Goal: Task Accomplishment & Management: Manage account settings

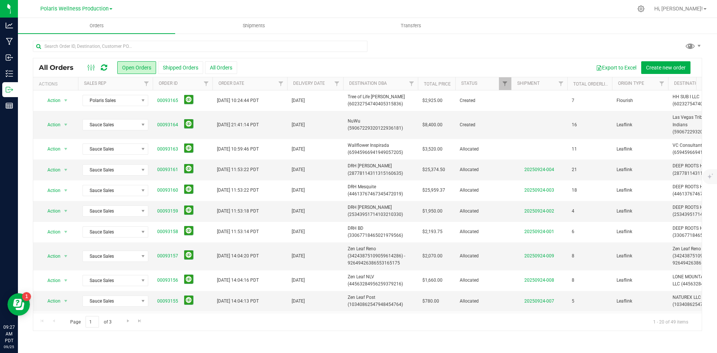
click at [106, 68] on icon at bounding box center [104, 67] width 6 height 7
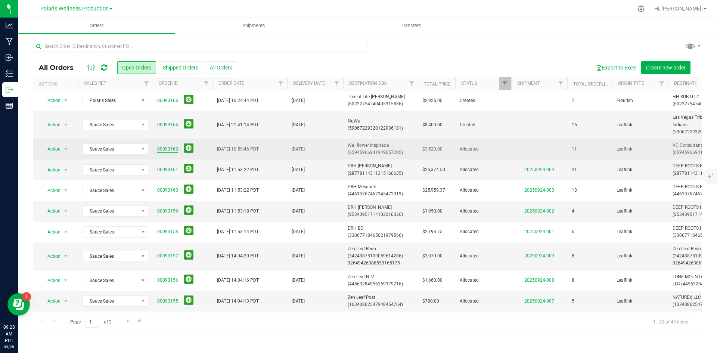
click at [172, 149] on link "00093163" at bounding box center [167, 149] width 21 height 7
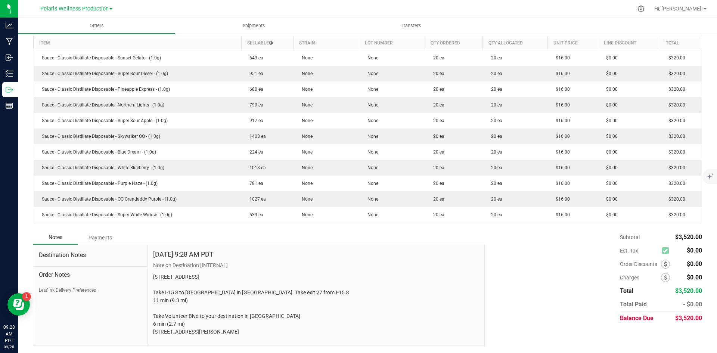
scroll to position [204, 0]
drag, startPoint x: 207, startPoint y: 336, endPoint x: 153, endPoint y: 265, distance: 89.2
click at [153, 273] on p "5385 Polaris Ave Las Vegas, NV 89118 Take I-15 S to St Rose Pkwy in Enterprise.…" at bounding box center [315, 304] width 325 height 63
copy p "5385 Polaris Ave Las Vegas, NV 89118 Take I-15 S to St Rose Pkwy in Enterprise.…"
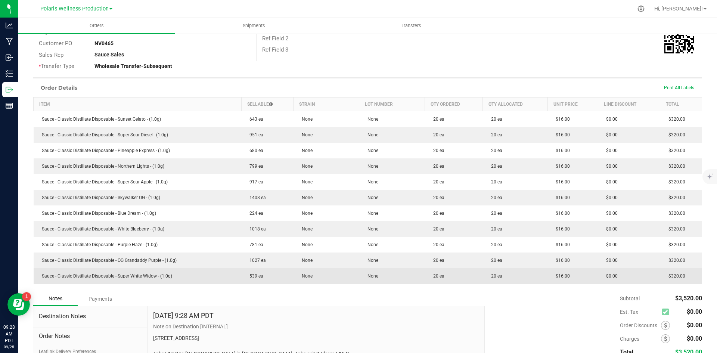
scroll to position [0, 0]
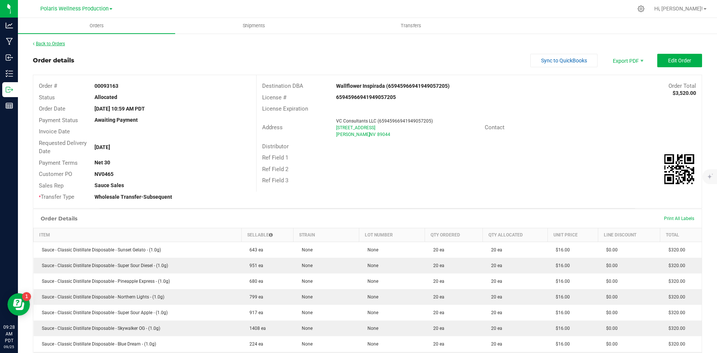
click at [57, 44] on link "Back to Orders" at bounding box center [49, 43] width 32 height 5
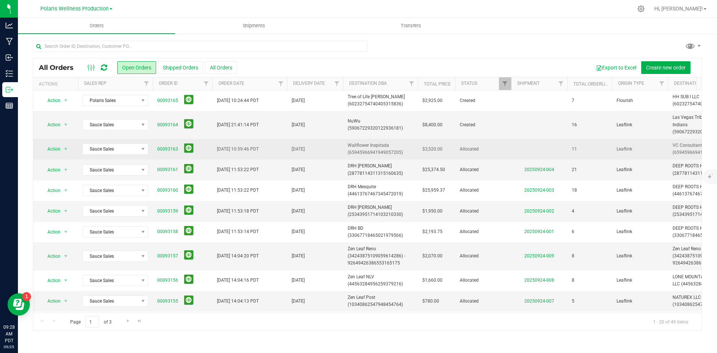
click at [377, 144] on span "Wallflower Inspirada (65945966941949057205)" at bounding box center [380, 149] width 66 height 14
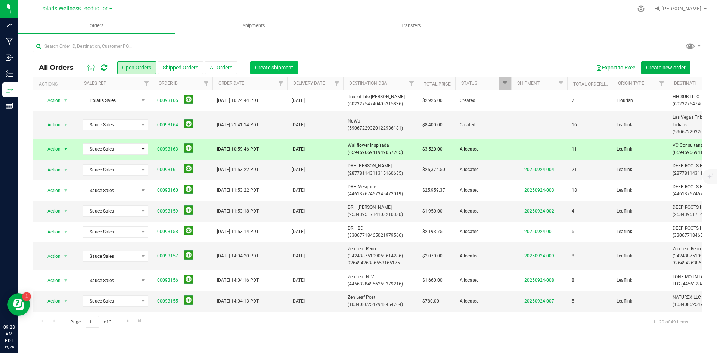
click at [282, 68] on span "Create shipment" at bounding box center [274, 68] width 38 height 6
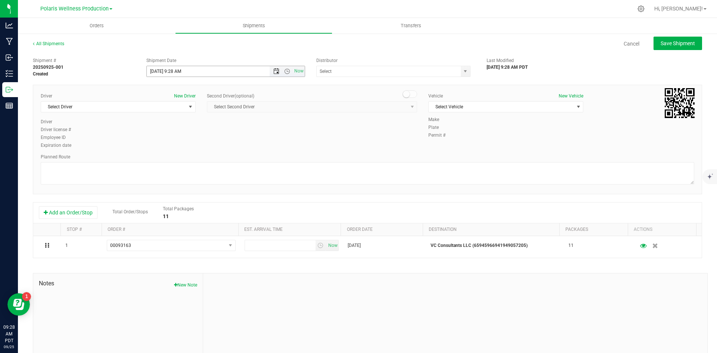
click at [273, 71] on span "Open the date view" at bounding box center [276, 71] width 6 height 6
click at [165, 160] on link "29" at bounding box center [163, 159] width 11 height 12
click at [284, 72] on span "Open the time view" at bounding box center [287, 71] width 6 height 6
click at [206, 146] on li "9:00 AM" at bounding box center [224, 144] width 156 height 10
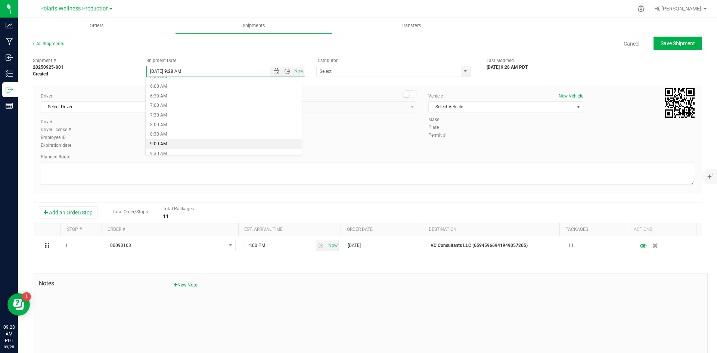
type input "9/29/2025 9:00 AM"
click at [463, 73] on span "select" at bounding box center [465, 71] width 6 height 6
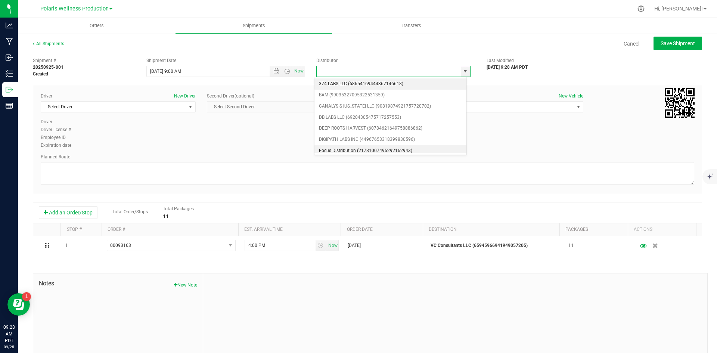
click at [375, 149] on li "Focus Distribution (21781007495292162943)" at bounding box center [390, 150] width 152 height 11
type input "Focus Distribution (21781007495292162943)"
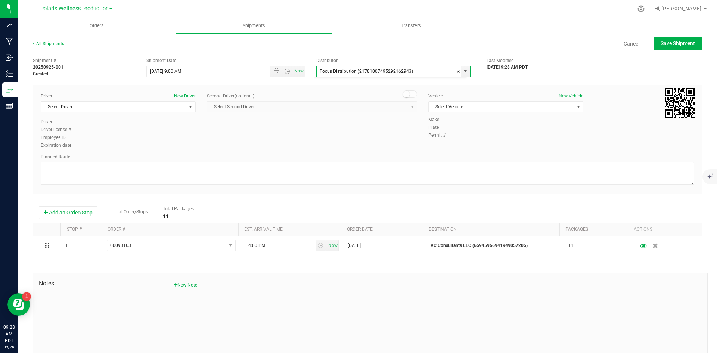
scroll to position [0, 0]
click at [190, 107] on span "select" at bounding box center [190, 107] width 6 height 6
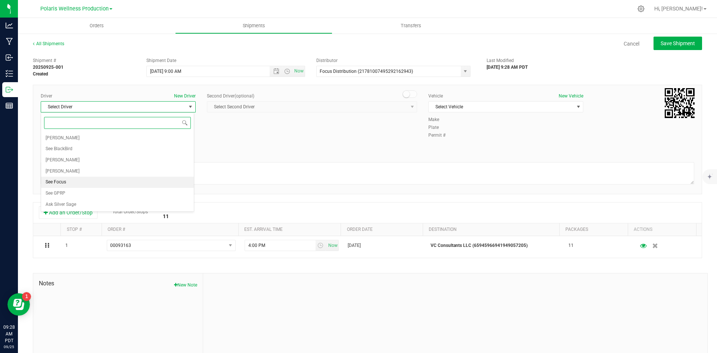
click at [98, 182] on li "See Focus" at bounding box center [117, 182] width 153 height 11
click at [537, 107] on span "Select Vehicle" at bounding box center [500, 107] width 145 height 10
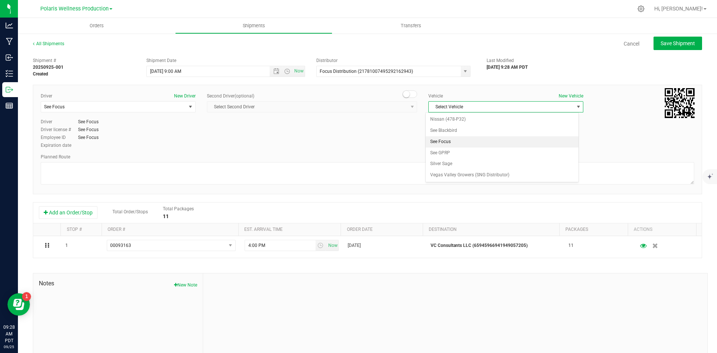
click at [474, 144] on li "See Focus" at bounding box center [501, 141] width 153 height 11
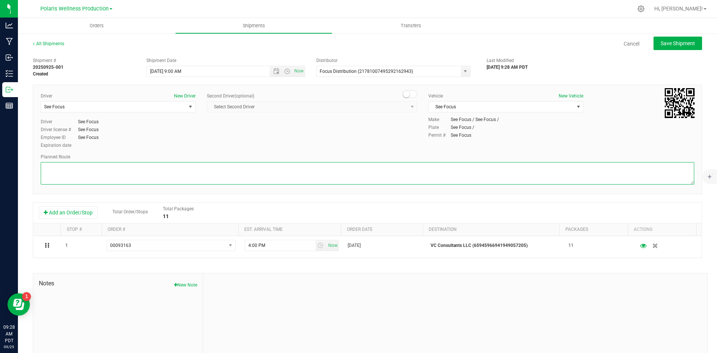
click at [200, 177] on textarea at bounding box center [367, 173] width 653 height 22
paste textarea "5385 Polaris Ave Las Vegas, NV 89118 Take I-15 S to St Rose Pkwy in Enterprise.…"
type textarea "5385 Polaris Ave Las Vegas, NV 89118 Take I-15 S to St Rose Pkwy in Enterprise.…"
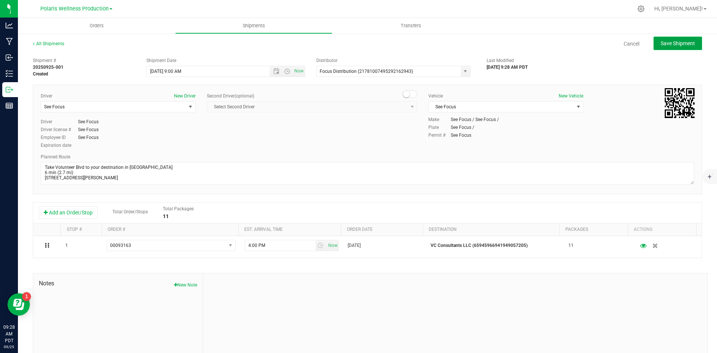
click at [685, 46] on span "Save Shipment" at bounding box center [677, 43] width 34 height 6
type input "9/29/2025 4:00 PM"
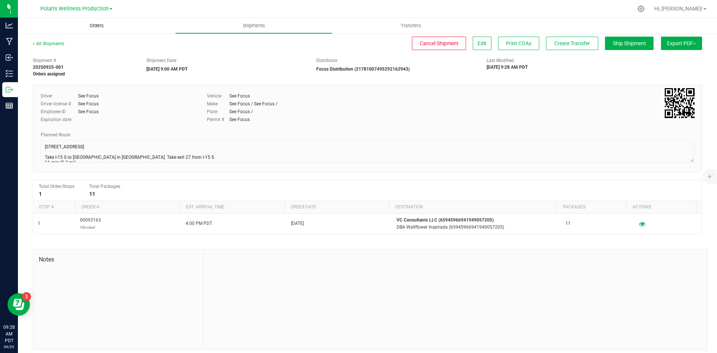
click at [102, 33] on uib-tab-heading "Orders" at bounding box center [96, 26] width 157 height 16
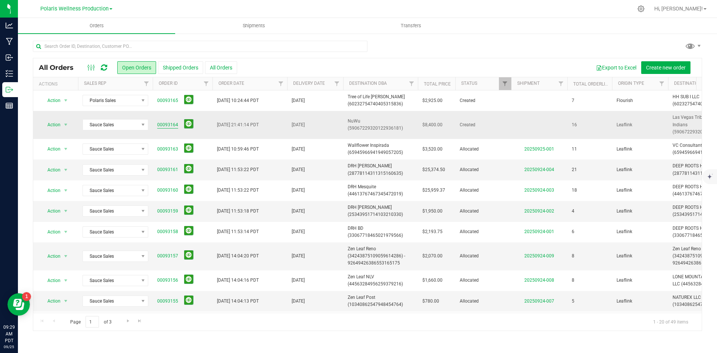
click at [165, 124] on link "00093164" at bounding box center [167, 124] width 21 height 7
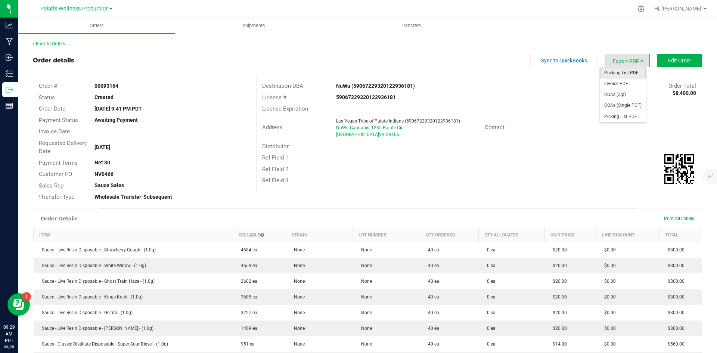
click at [627, 76] on span "Packing List PDF" at bounding box center [622, 73] width 46 height 11
click at [632, 85] on span "Invoice PDF" at bounding box center [622, 83] width 46 height 11
click at [670, 63] on span "Edit Order" at bounding box center [679, 60] width 23 height 6
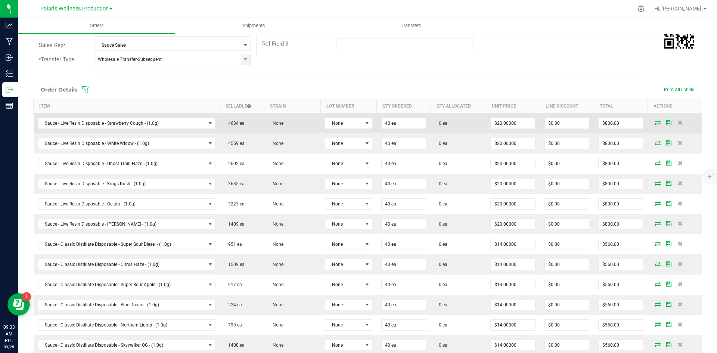
scroll to position [187, 0]
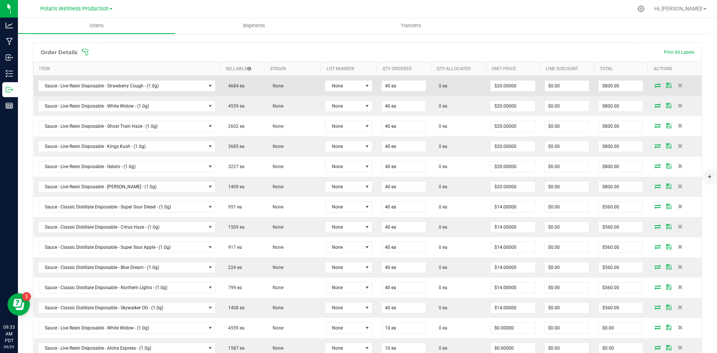
click at [654, 86] on icon at bounding box center [657, 85] width 6 height 4
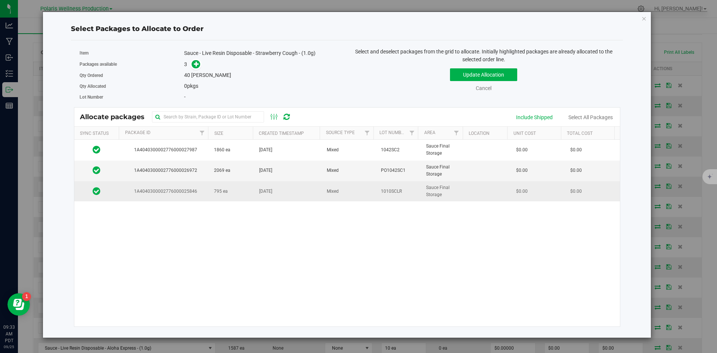
click at [241, 191] on td "795 ea" at bounding box center [231, 191] width 45 height 20
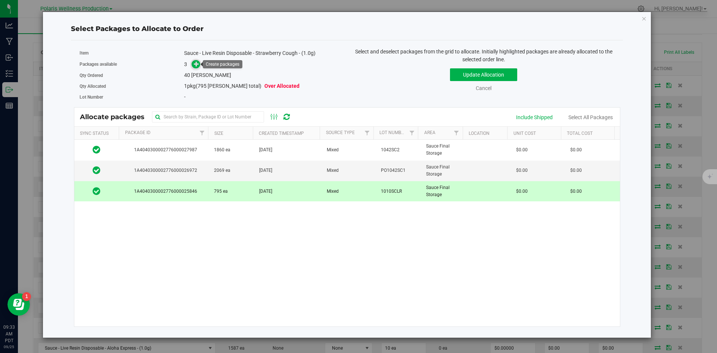
click at [196, 64] on icon at bounding box center [196, 63] width 5 height 5
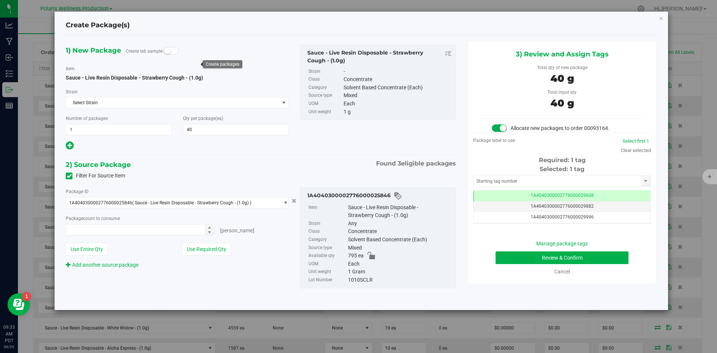
type input "40 ea"
click at [511, 178] on input "text" at bounding box center [557, 181] width 168 height 10
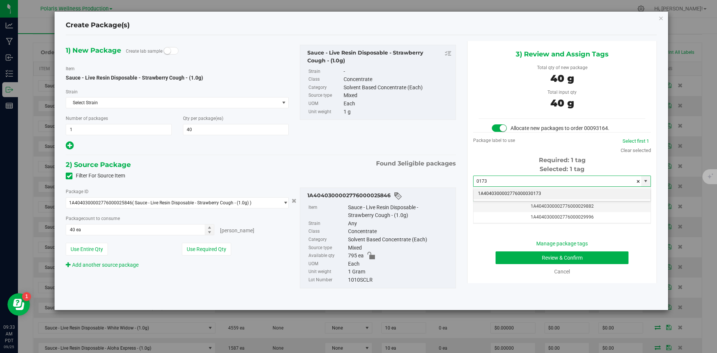
click at [512, 197] on li "1A4040300002776000030173" at bounding box center [561, 193] width 177 height 11
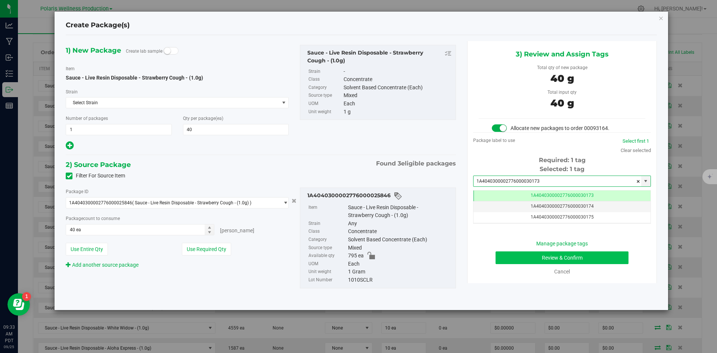
type input "1A4040300002776000030173"
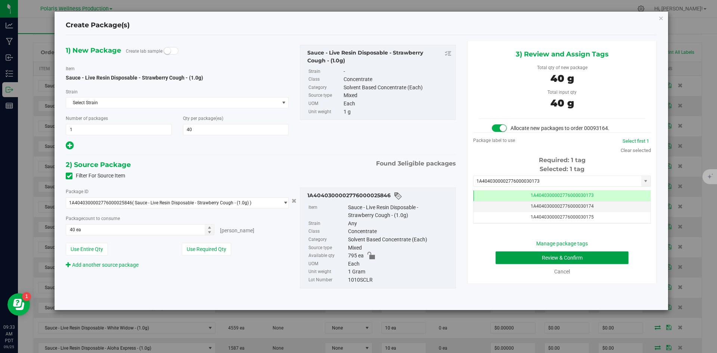
click at [517, 261] on button "Review & Confirm" at bounding box center [561, 257] width 133 height 13
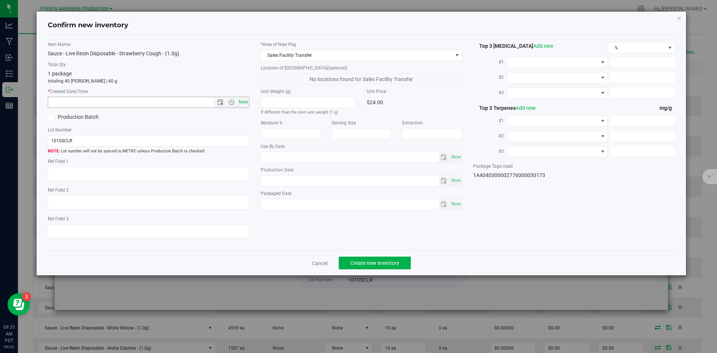
click at [245, 104] on span "Now" at bounding box center [243, 102] width 13 height 11
type input "9/25/2025 9:33 AM"
click at [377, 262] on span "Create new inventory" at bounding box center [374, 263] width 49 height 6
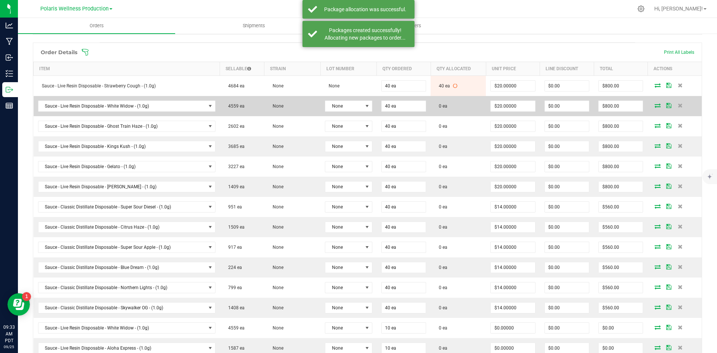
click at [654, 106] on icon at bounding box center [657, 105] width 6 height 4
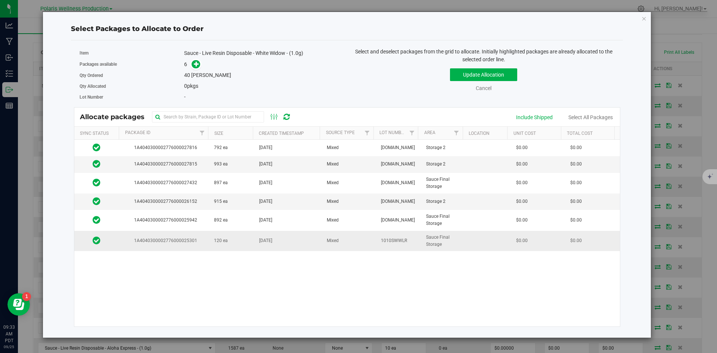
click at [214, 240] on span "120 ea" at bounding box center [221, 240] width 14 height 7
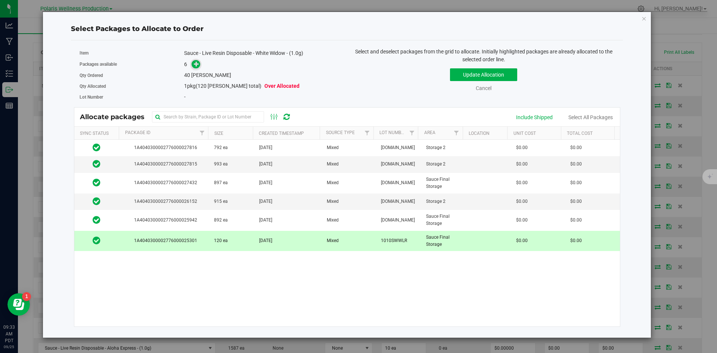
click at [194, 65] on icon at bounding box center [196, 63] width 5 height 5
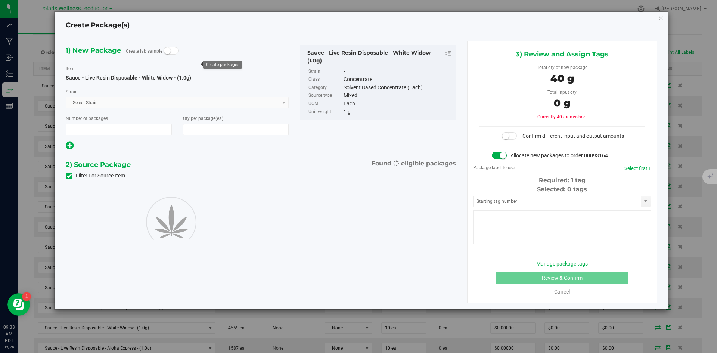
type input "1"
type input "40"
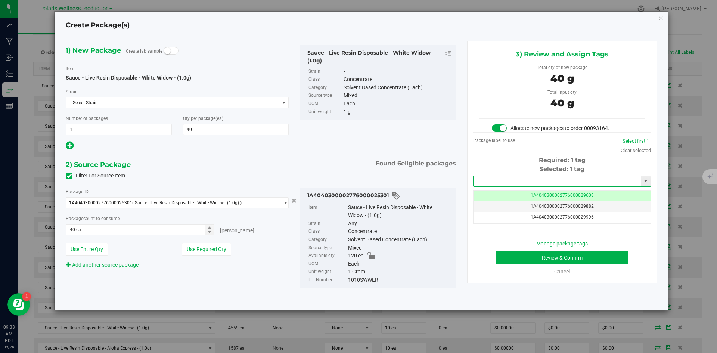
click at [515, 178] on input "text" at bounding box center [557, 181] width 168 height 10
click at [512, 196] on li "1A4040300002776000030174" at bounding box center [561, 193] width 177 height 11
type input "1A4040300002776000030174"
click at [523, 261] on button "Review & Confirm" at bounding box center [561, 257] width 133 height 13
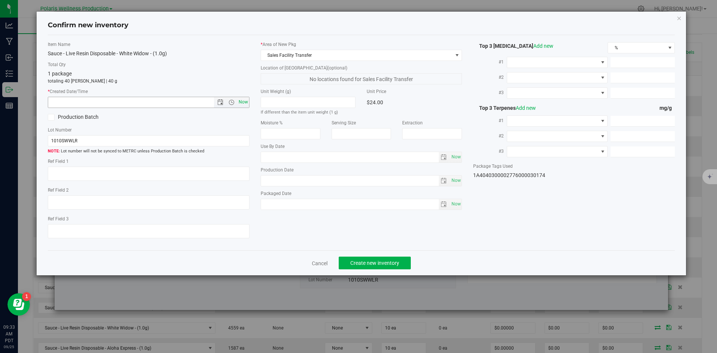
click at [242, 103] on span "Now" at bounding box center [243, 102] width 13 height 11
type input "9/25/2025 9:33 AM"
click at [397, 264] on span "Create new inventory" at bounding box center [374, 263] width 49 height 6
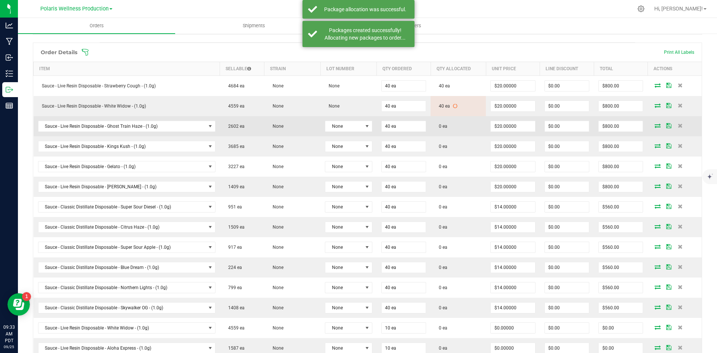
click at [654, 124] on icon at bounding box center [657, 125] width 6 height 4
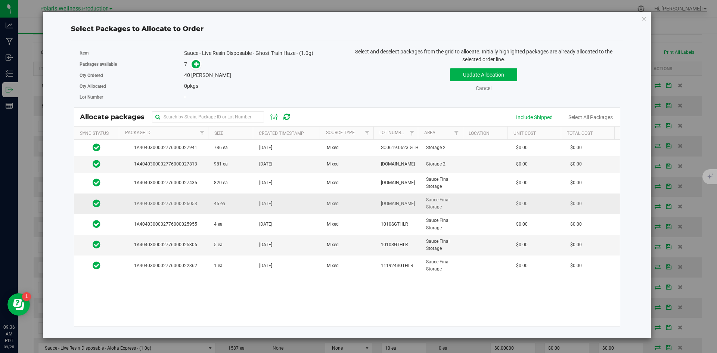
click at [233, 204] on td "45 ea" at bounding box center [231, 203] width 45 height 21
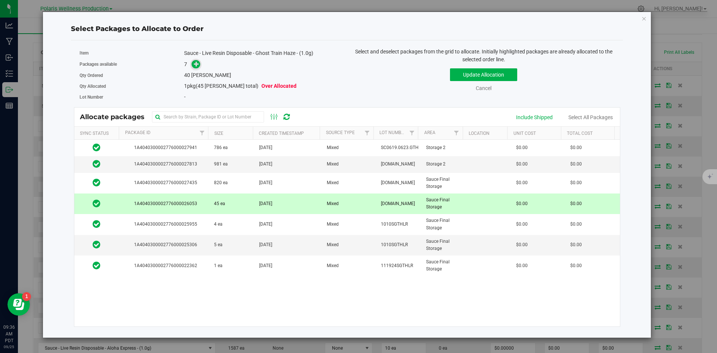
click at [197, 63] on icon at bounding box center [196, 63] width 5 height 5
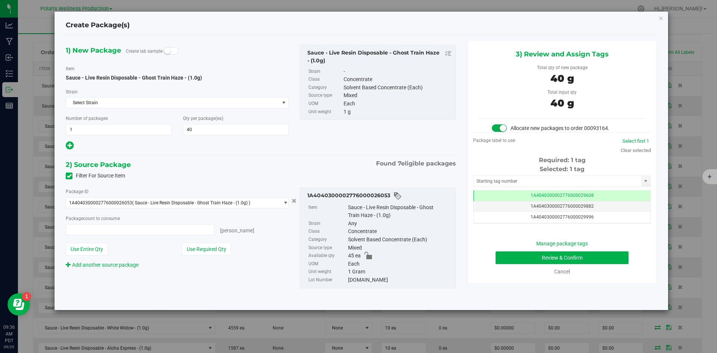
type input "40 ea"
click at [503, 181] on input "text" at bounding box center [557, 181] width 168 height 10
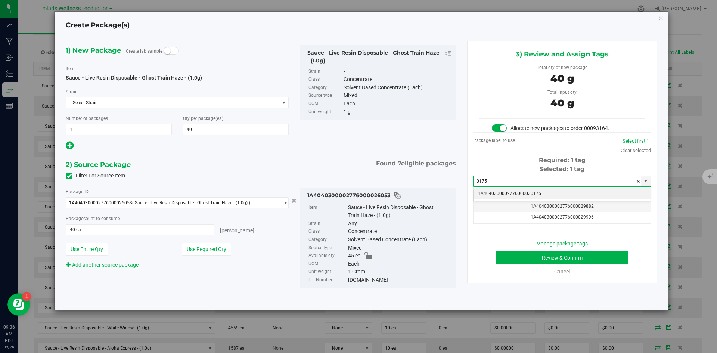
click at [500, 194] on li "1A4040300002776000030175" at bounding box center [561, 193] width 177 height 11
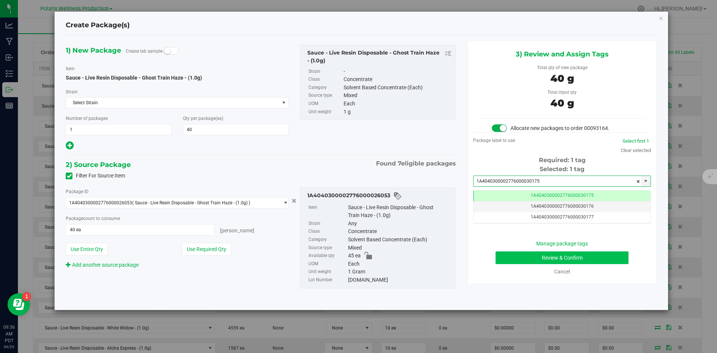
type input "1A4040300002776000030175"
click at [497, 254] on button "Review & Confirm" at bounding box center [561, 257] width 133 height 13
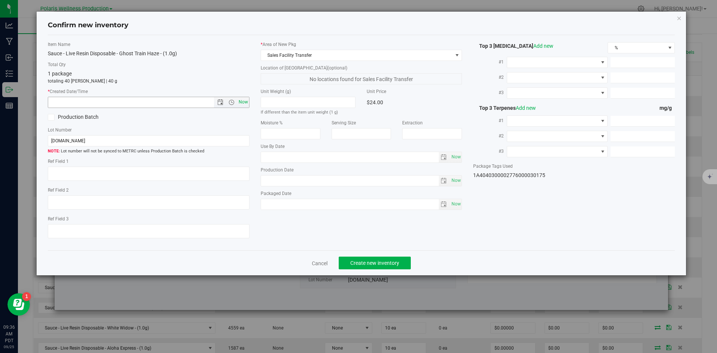
click at [247, 103] on span "Now" at bounding box center [243, 102] width 13 height 11
type input "9/25/2025 9:36 AM"
click at [387, 264] on span "Create new inventory" at bounding box center [374, 263] width 49 height 6
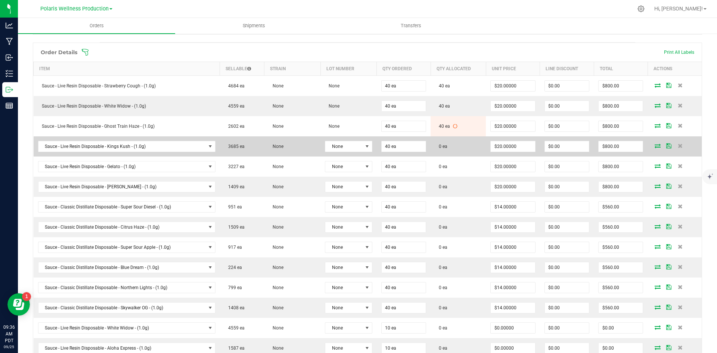
click at [654, 144] on icon at bounding box center [657, 145] width 6 height 4
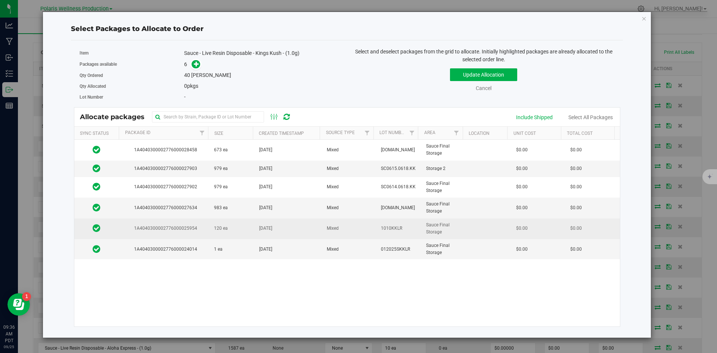
click at [237, 228] on td "120 ea" at bounding box center [231, 228] width 45 height 21
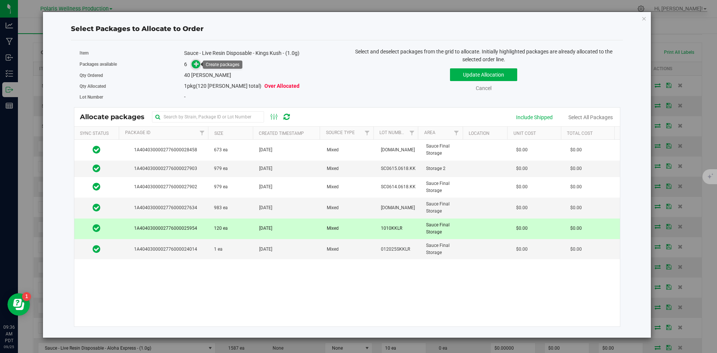
click at [197, 65] on icon at bounding box center [196, 63] width 5 height 5
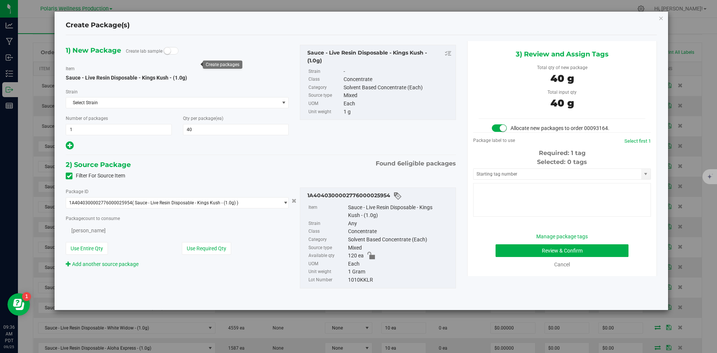
type input "40"
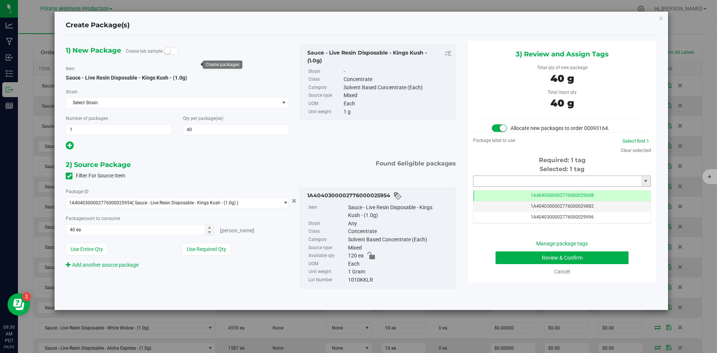
click at [527, 181] on input "text" at bounding box center [557, 181] width 168 height 10
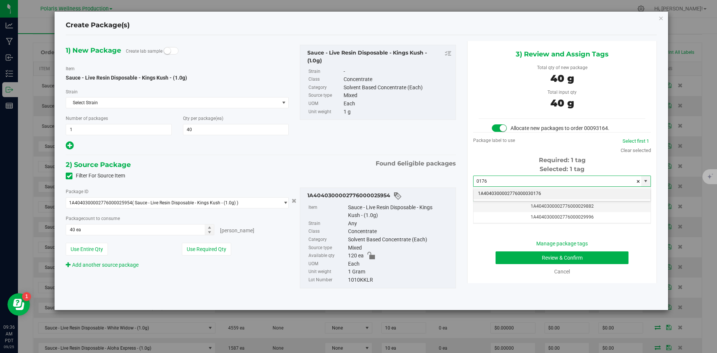
click at [521, 196] on li "1A4040300002776000030176" at bounding box center [561, 193] width 177 height 11
type input "1A4040300002776000030176"
click at [526, 268] on div "Cancel" at bounding box center [561, 272] width 166 height 8
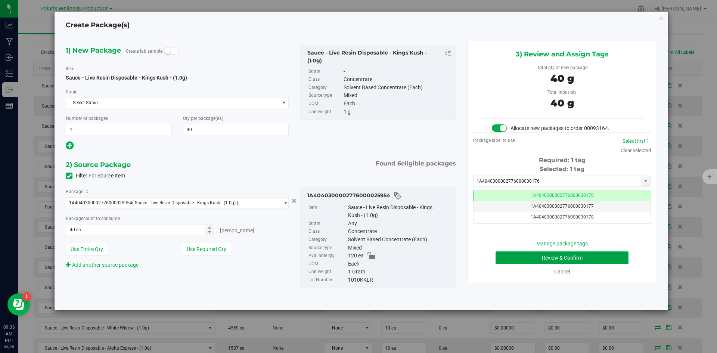
click at [526, 263] on button "Review & Confirm" at bounding box center [561, 257] width 133 height 13
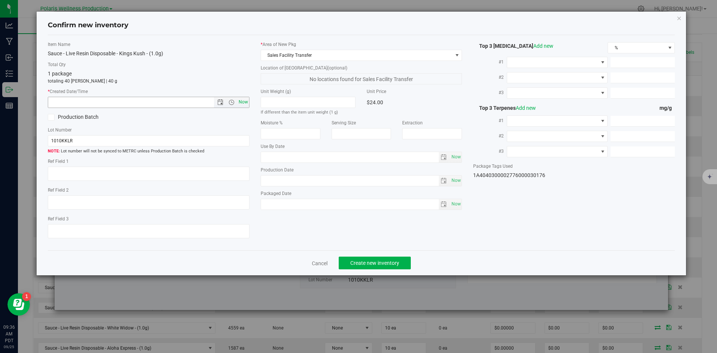
click at [244, 102] on span "Now" at bounding box center [243, 102] width 13 height 11
type input "9/25/2025 9:36 AM"
click at [381, 259] on button "Create new inventory" at bounding box center [375, 262] width 72 height 13
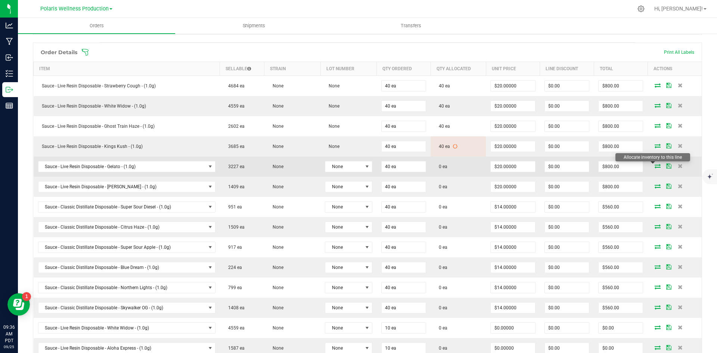
click at [654, 167] on icon at bounding box center [657, 165] width 6 height 4
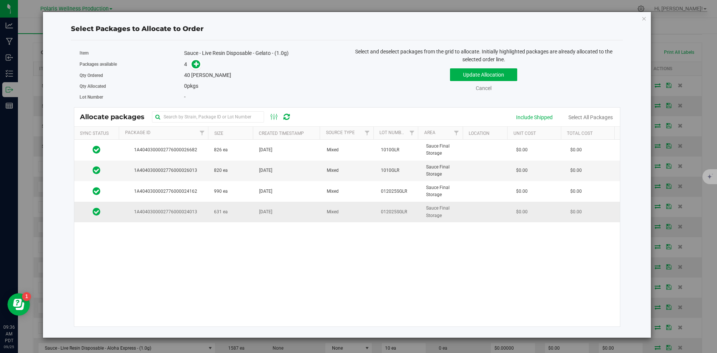
click at [234, 209] on td "631 ea" at bounding box center [231, 212] width 45 height 20
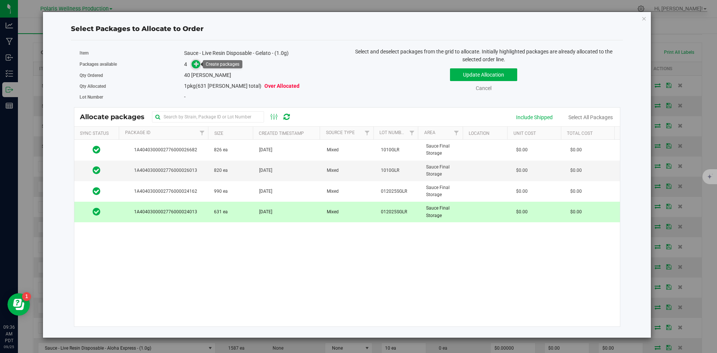
click at [196, 65] on icon at bounding box center [196, 63] width 5 height 5
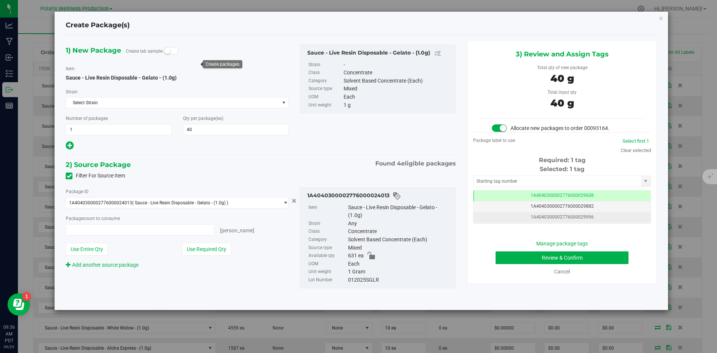
type input "40 ea"
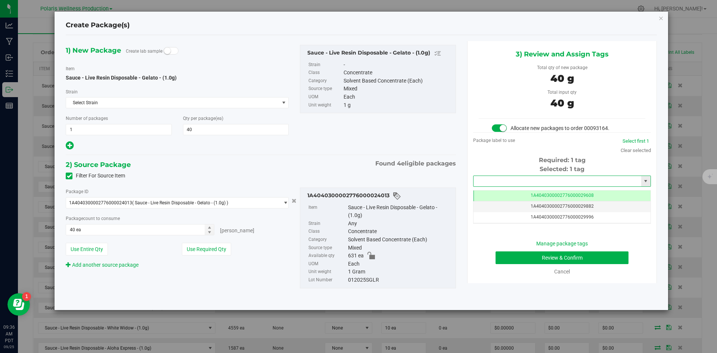
click at [508, 178] on input "text" at bounding box center [557, 181] width 168 height 10
click at [511, 194] on li "1A4040300002776000030177" at bounding box center [561, 193] width 177 height 11
type input "1A4040300002776000030177"
click at [526, 259] on button "Review & Confirm" at bounding box center [561, 257] width 133 height 13
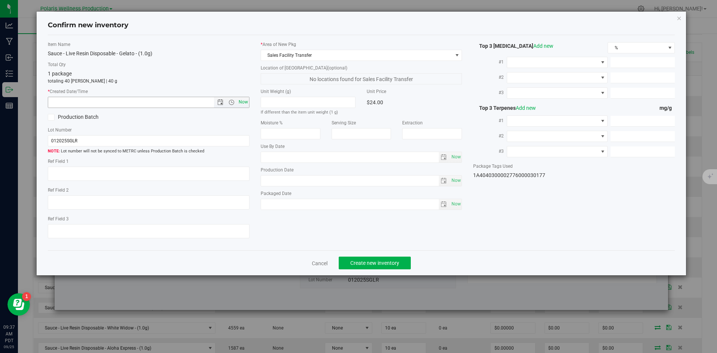
click at [246, 103] on span "Now" at bounding box center [243, 102] width 13 height 11
type input "9/25/2025 9:37 AM"
click at [392, 263] on span "Create new inventory" at bounding box center [374, 263] width 49 height 6
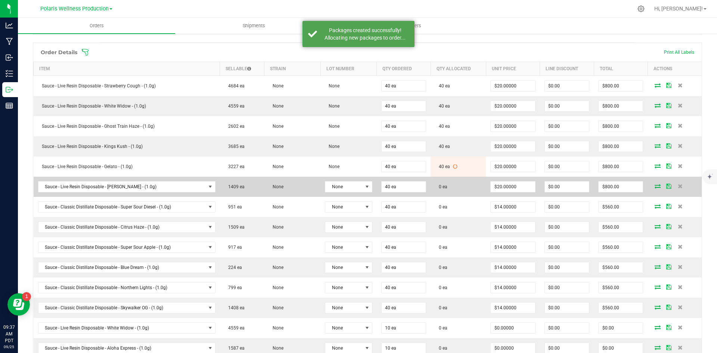
click at [654, 187] on icon at bounding box center [657, 186] width 6 height 4
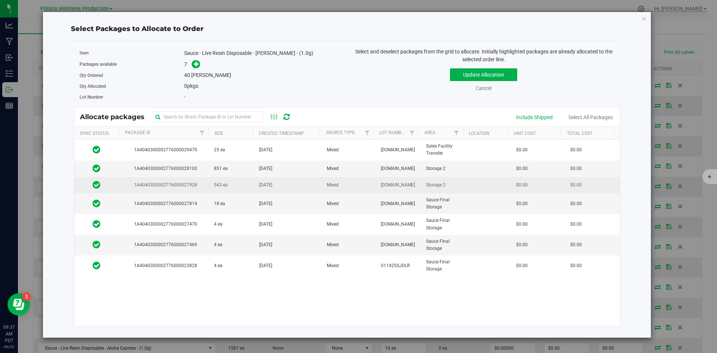
click at [238, 185] on td "543 ea" at bounding box center [231, 185] width 45 height 16
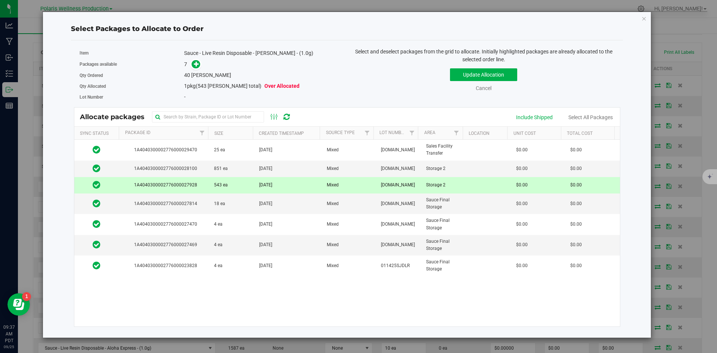
click at [197, 59] on div "Packages available 7" at bounding box center [210, 65] width 262 height 12
click at [196, 63] on icon at bounding box center [196, 63] width 5 height 5
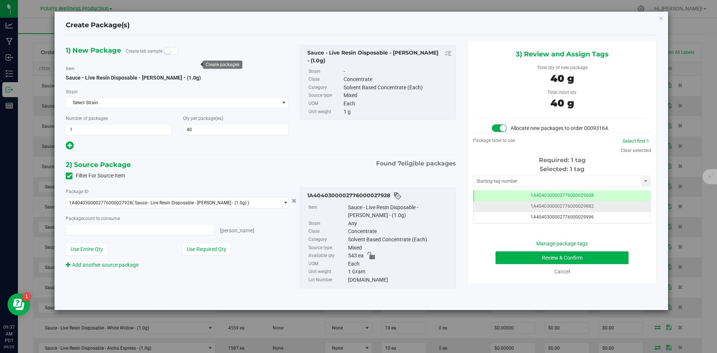
type input "40 ea"
click at [538, 178] on input "text" at bounding box center [557, 181] width 168 height 10
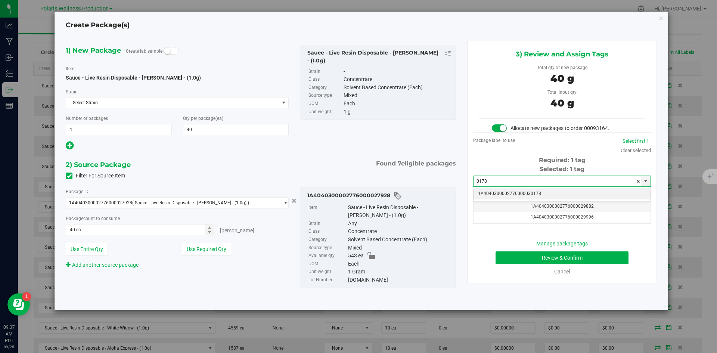
click at [521, 193] on li "1A4040300002776000030178" at bounding box center [561, 193] width 177 height 11
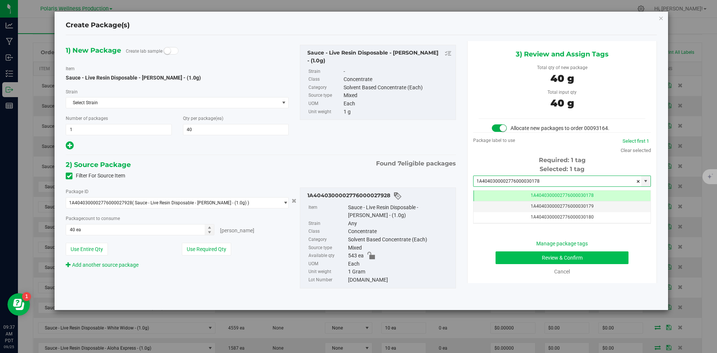
type input "1A4040300002776000030178"
click at [521, 256] on button "Review & Confirm" at bounding box center [561, 257] width 133 height 13
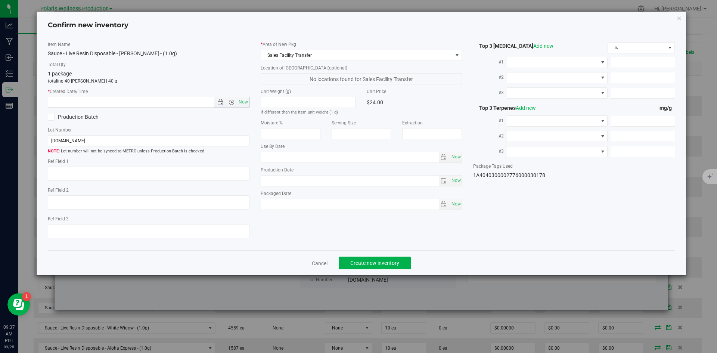
click at [249, 102] on span "Now" at bounding box center [149, 102] width 202 height 11
click at [247, 101] on span "Now" at bounding box center [243, 102] width 13 height 11
type input "9/25/2025 9:37 AM"
click at [370, 256] on button "Create new inventory" at bounding box center [375, 262] width 72 height 13
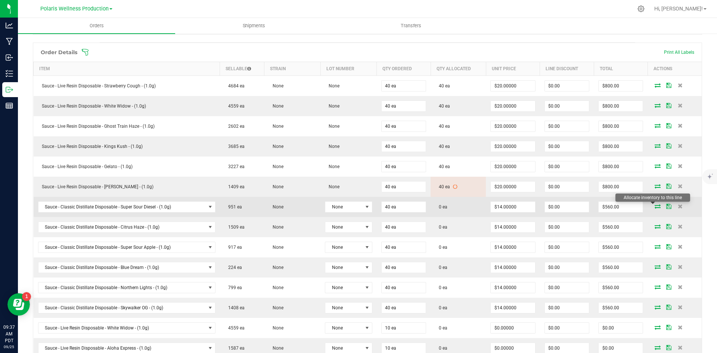
click at [654, 208] on icon at bounding box center [657, 206] width 6 height 4
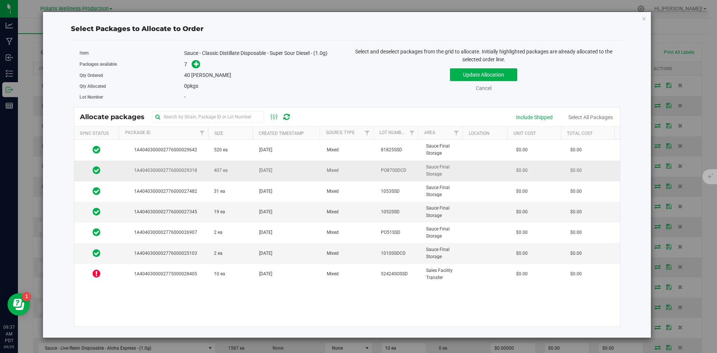
click at [233, 175] on td "407 ea" at bounding box center [231, 170] width 45 height 21
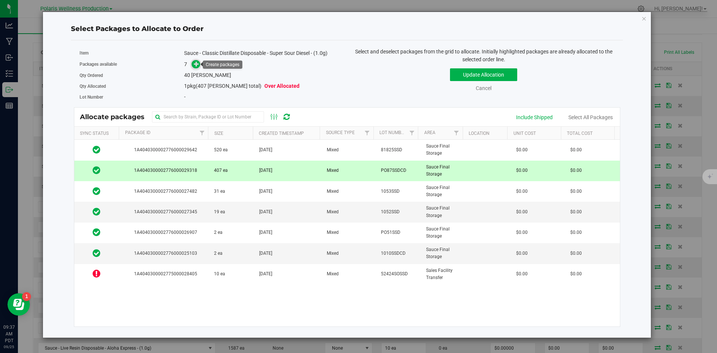
click at [194, 65] on icon at bounding box center [196, 63] width 5 height 5
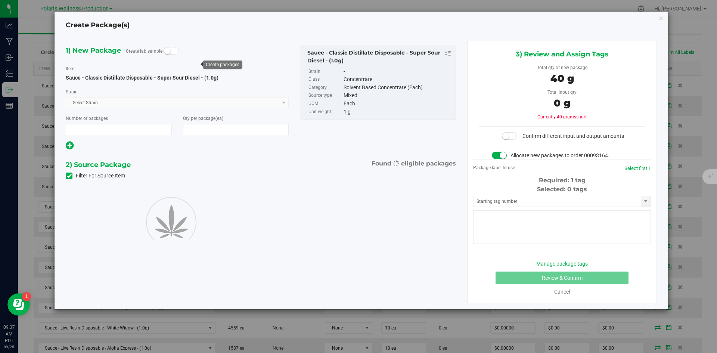
type input "1"
type input "40"
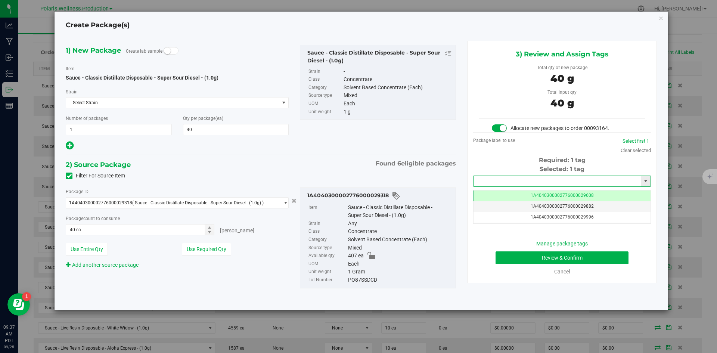
click at [524, 177] on input "text" at bounding box center [557, 181] width 168 height 10
click at [518, 193] on li "1A4040300002776000030179" at bounding box center [561, 193] width 177 height 11
type input "1A4040300002776000030179"
click at [506, 261] on button "Review & Confirm" at bounding box center [561, 257] width 133 height 13
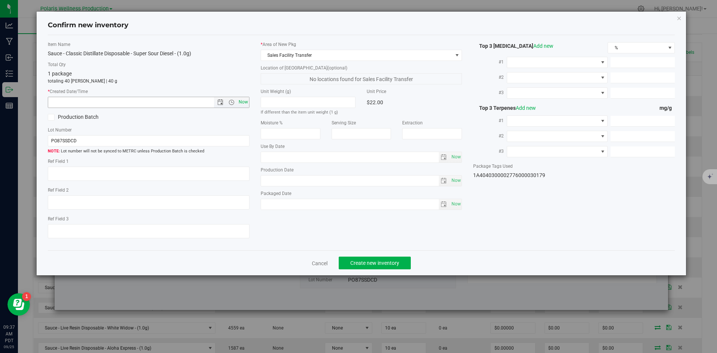
click at [241, 99] on span "Now" at bounding box center [243, 102] width 13 height 11
type input "9/25/2025 9:37 AM"
click at [397, 266] on button "Create new inventory" at bounding box center [375, 262] width 72 height 13
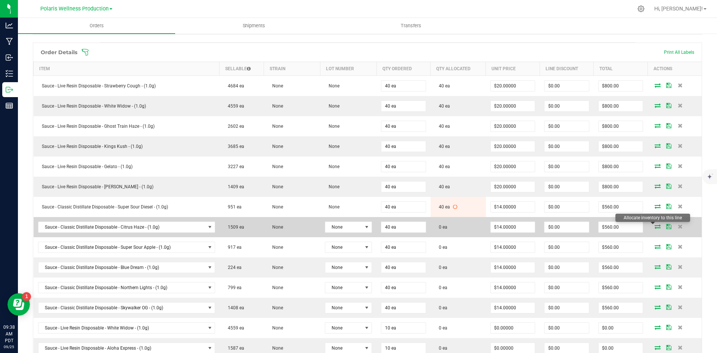
click at [654, 227] on icon at bounding box center [657, 226] width 6 height 4
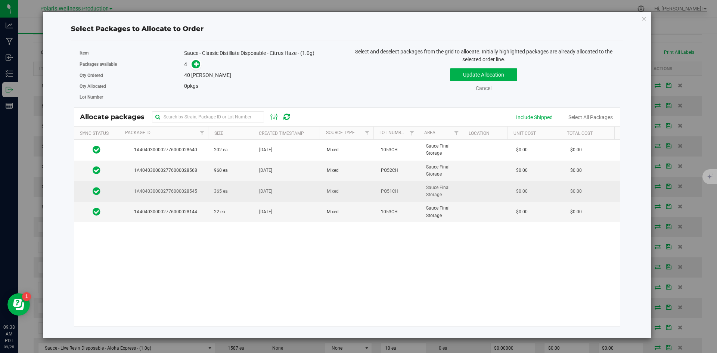
click at [240, 191] on td "365 ea" at bounding box center [231, 191] width 45 height 21
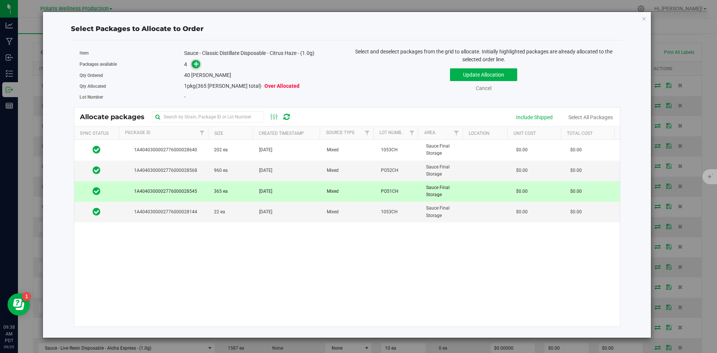
click at [196, 67] on span at bounding box center [195, 64] width 9 height 9
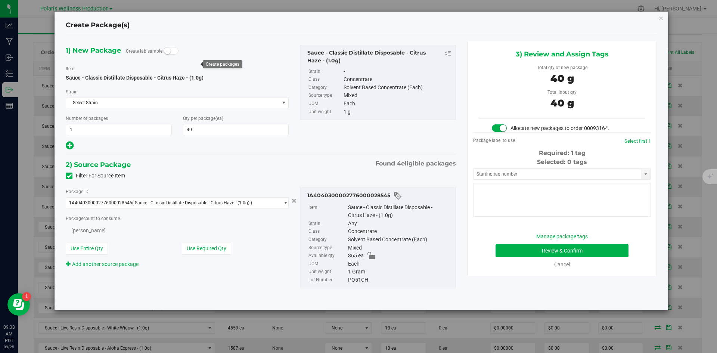
type input "40"
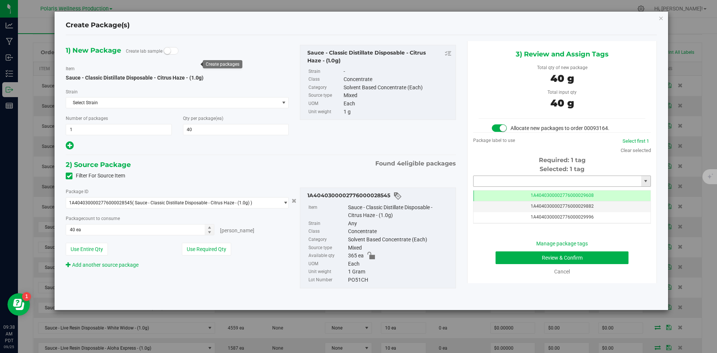
click at [508, 180] on input "text" at bounding box center [557, 181] width 168 height 10
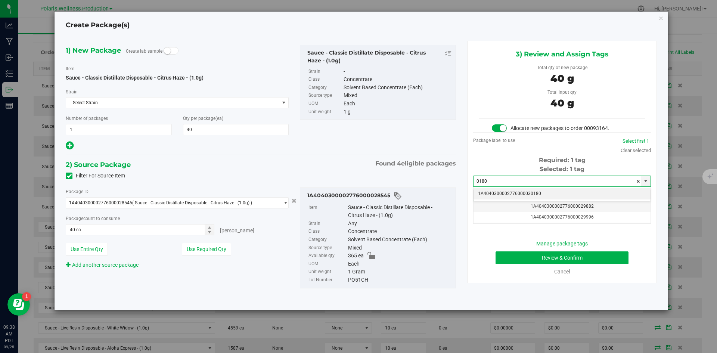
click at [520, 194] on li "1A4040300002776000030180" at bounding box center [561, 193] width 177 height 11
type input "1A4040300002776000030180"
click at [508, 265] on div "Manage package tags Review & Confirm Cancel" at bounding box center [561, 258] width 166 height 36
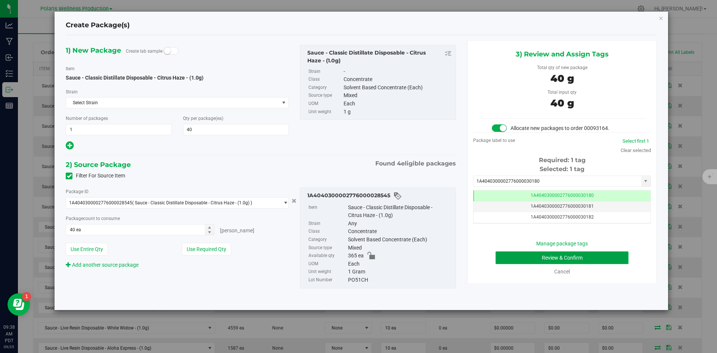
click at [511, 260] on button "Review & Confirm" at bounding box center [561, 257] width 133 height 13
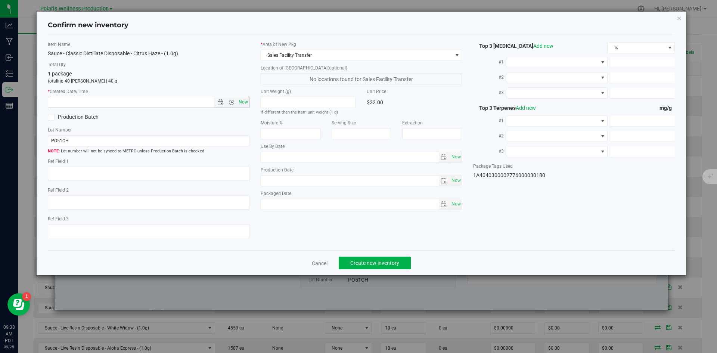
click at [246, 103] on span "Now" at bounding box center [243, 102] width 13 height 11
type input "9/25/2025 9:38 AM"
click at [395, 259] on button "Create new inventory" at bounding box center [375, 262] width 72 height 13
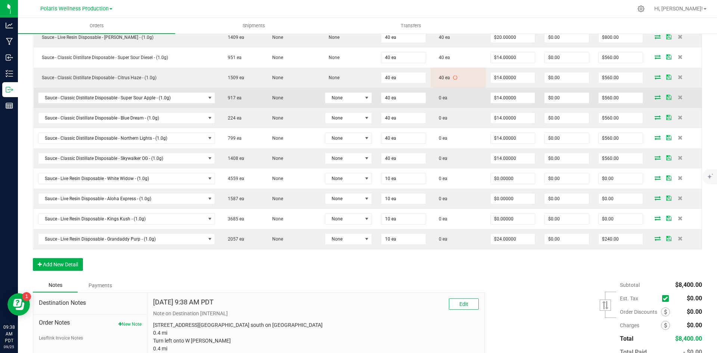
click at [654, 98] on icon at bounding box center [657, 97] width 6 height 4
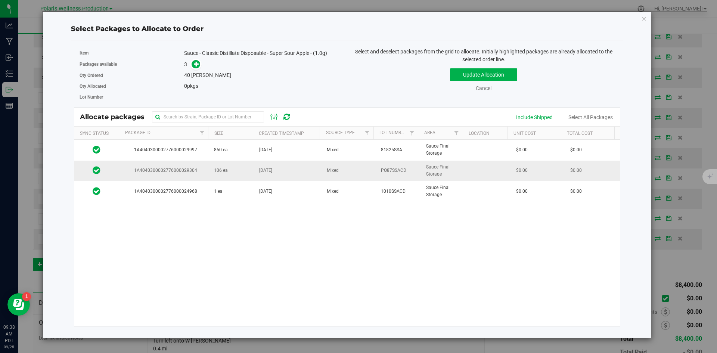
click at [249, 169] on td "106 ea" at bounding box center [231, 170] width 45 height 21
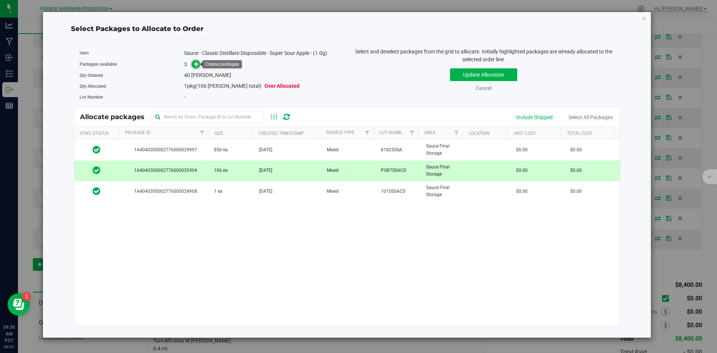
click at [193, 64] on span at bounding box center [195, 64] width 9 height 9
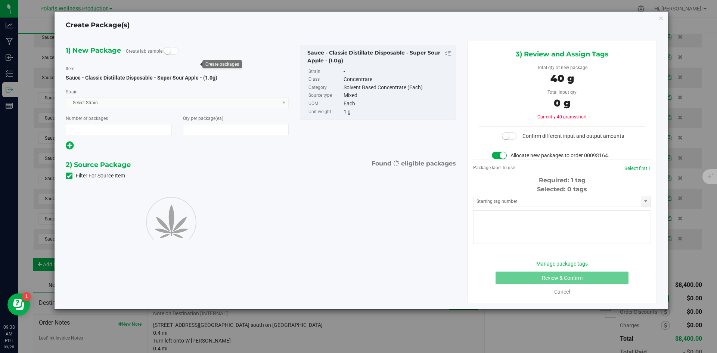
type input "1"
type input "40"
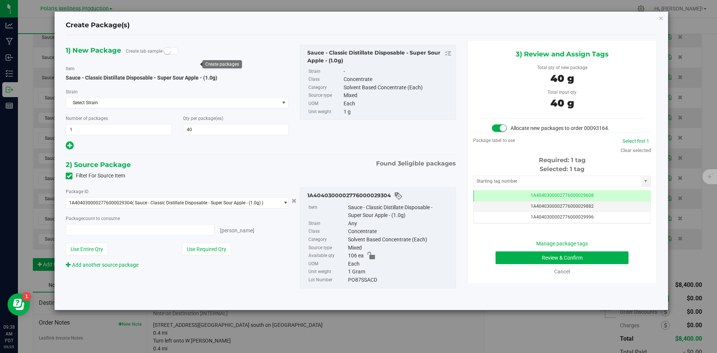
type input "40 ea"
click at [504, 176] on input "text" at bounding box center [557, 181] width 168 height 10
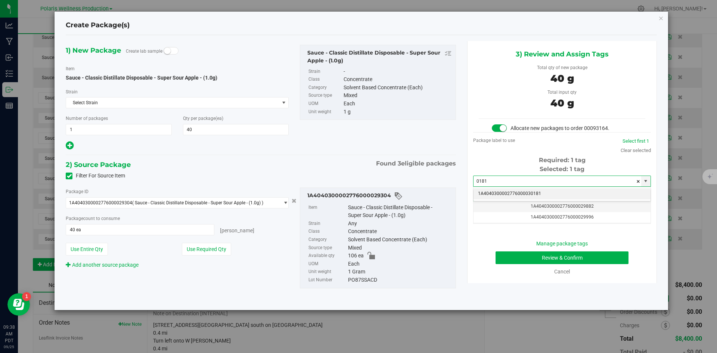
click at [509, 195] on li "1A4040300002776000030181" at bounding box center [561, 193] width 177 height 11
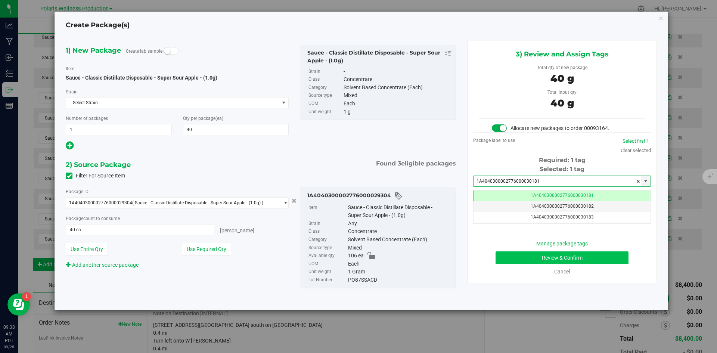
type input "1A4040300002776000030181"
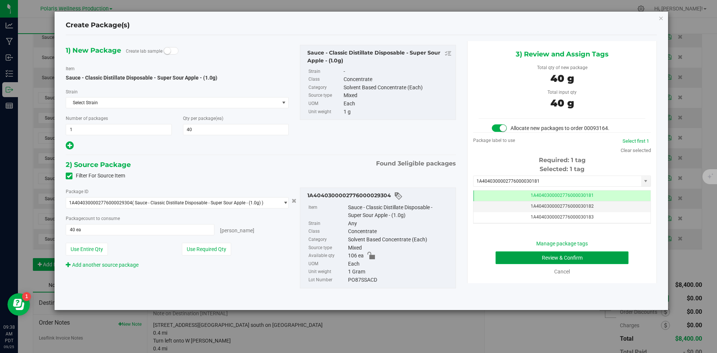
click at [519, 259] on button "Review & Confirm" at bounding box center [561, 257] width 133 height 13
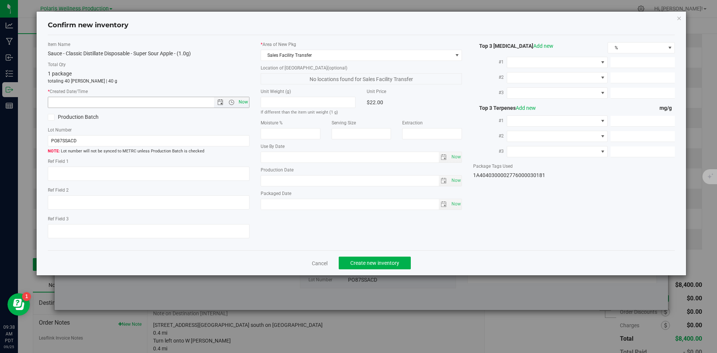
click at [240, 102] on span "Now" at bounding box center [243, 102] width 13 height 11
type input "9/25/2025 9:38 AM"
click at [386, 257] on button "Create new inventory" at bounding box center [375, 262] width 72 height 13
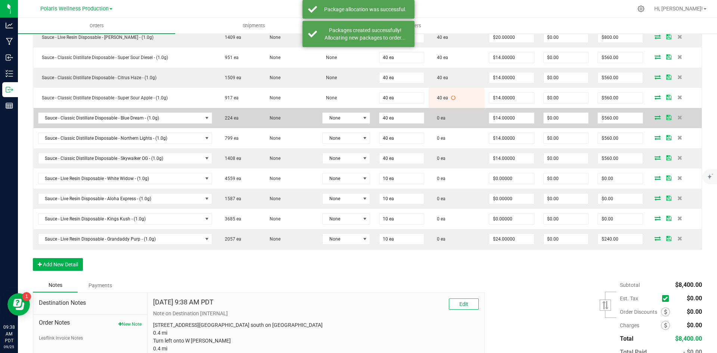
click at [654, 116] on icon at bounding box center [657, 117] width 6 height 4
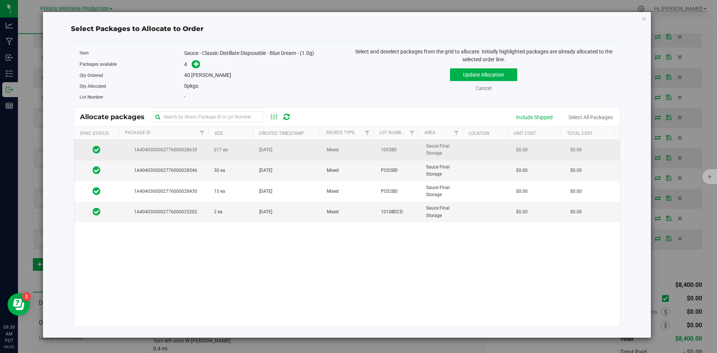
click at [241, 152] on td "217 ea" at bounding box center [231, 150] width 45 height 21
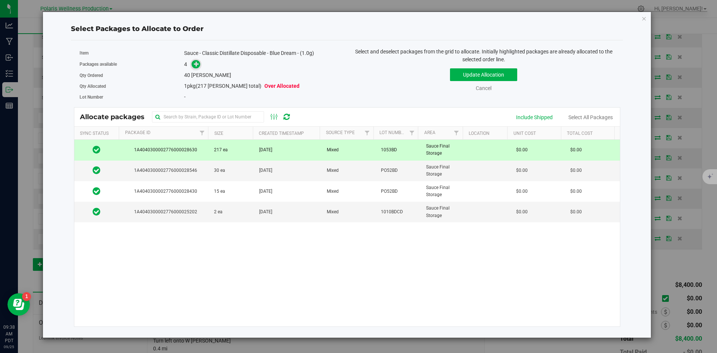
click at [195, 63] on icon at bounding box center [196, 63] width 5 height 5
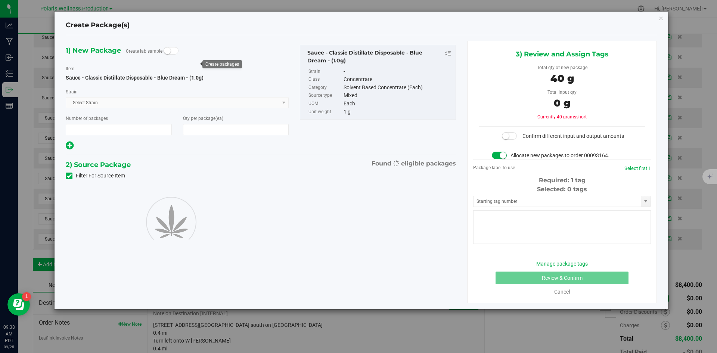
type input "1"
type input "40"
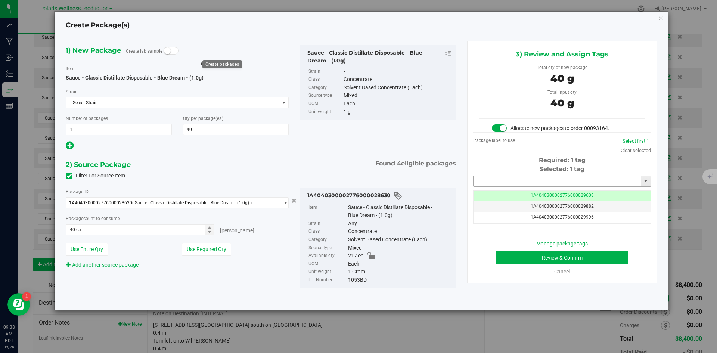
click at [517, 181] on input "text" at bounding box center [557, 181] width 168 height 10
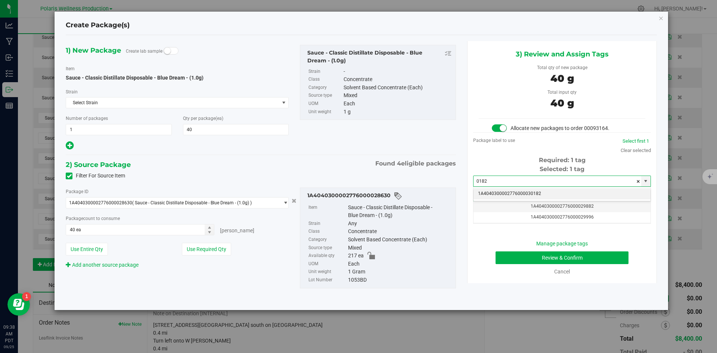
click at [511, 194] on li "1A4040300002776000030182" at bounding box center [561, 193] width 177 height 11
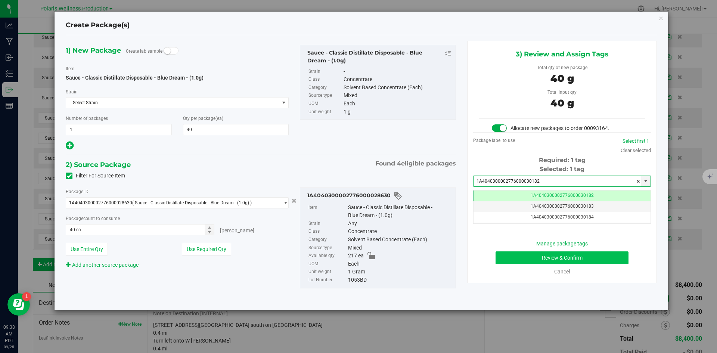
type input "1A4040300002776000030182"
click at [508, 257] on button "Review & Confirm" at bounding box center [561, 257] width 133 height 13
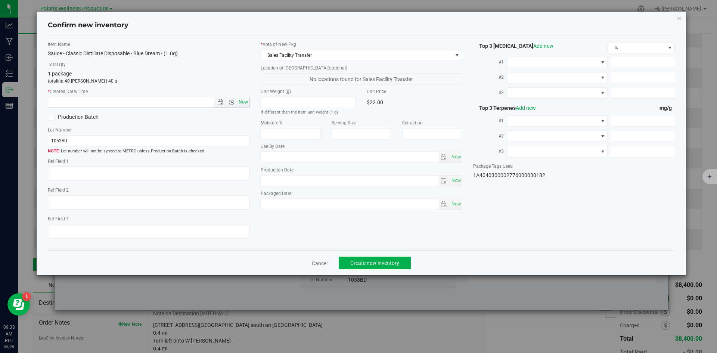
click at [247, 102] on span "Now" at bounding box center [243, 102] width 13 height 11
type input "9/25/2025 9:38 AM"
click at [381, 258] on button "Create new inventory" at bounding box center [375, 262] width 72 height 13
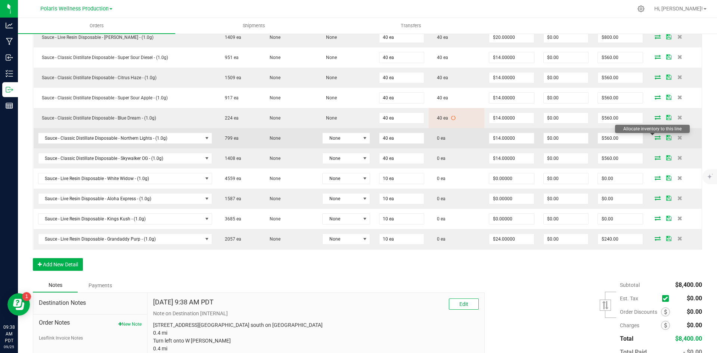
click at [654, 138] on icon at bounding box center [657, 137] width 6 height 4
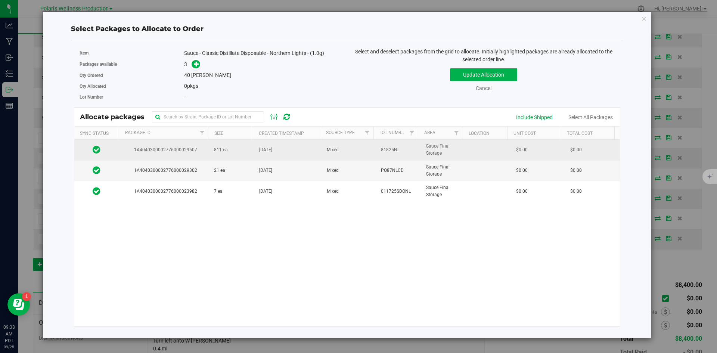
click at [227, 150] on td "811 ea" at bounding box center [231, 150] width 45 height 21
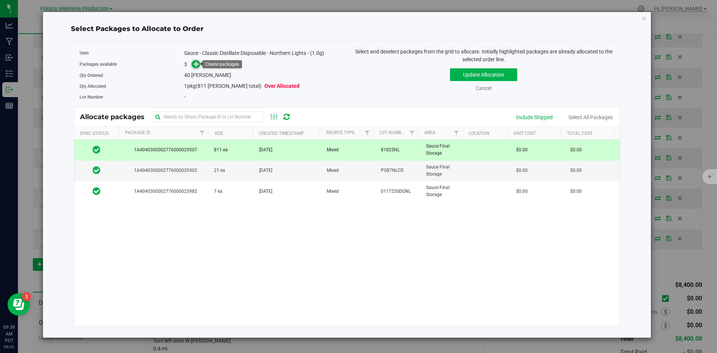
click at [198, 65] on icon at bounding box center [196, 63] width 5 height 5
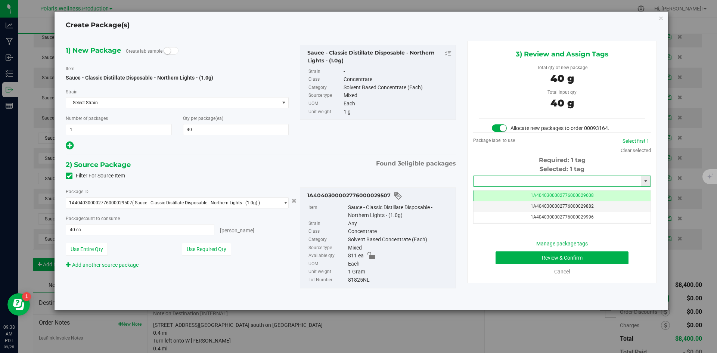
click at [550, 183] on input "text" at bounding box center [557, 181] width 168 height 10
click at [503, 193] on li "1A4040300002776000030183" at bounding box center [561, 193] width 177 height 11
type input "1A4040300002776000030183"
click at [518, 261] on button "Review & Confirm" at bounding box center [561, 257] width 133 height 13
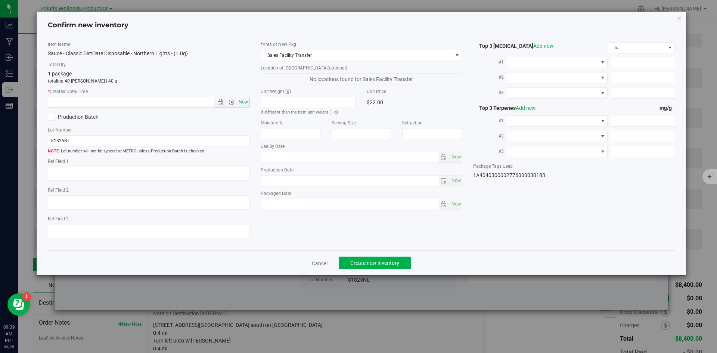
click at [245, 102] on span "Now" at bounding box center [243, 102] width 13 height 11
type input "9/25/2025 9:39 AM"
click at [389, 261] on span "Create new inventory" at bounding box center [374, 263] width 49 height 6
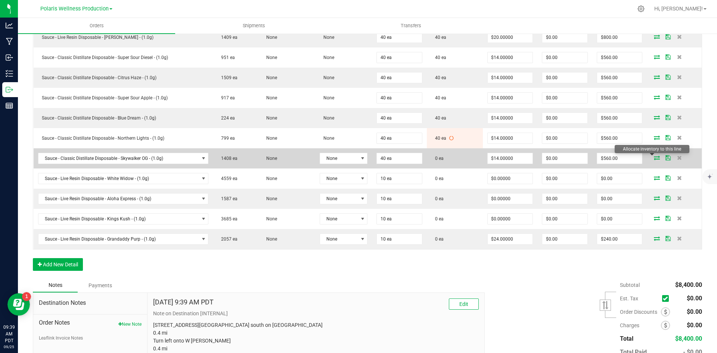
click at [654, 156] on icon at bounding box center [657, 157] width 6 height 4
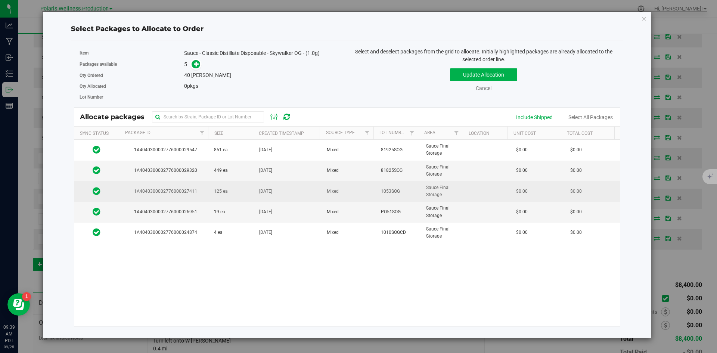
click at [205, 191] on td "1A4040300002776000027411" at bounding box center [164, 191] width 90 height 21
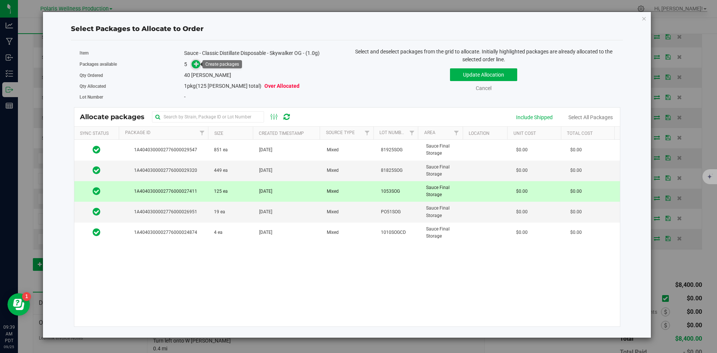
click at [195, 64] on icon at bounding box center [196, 63] width 5 height 5
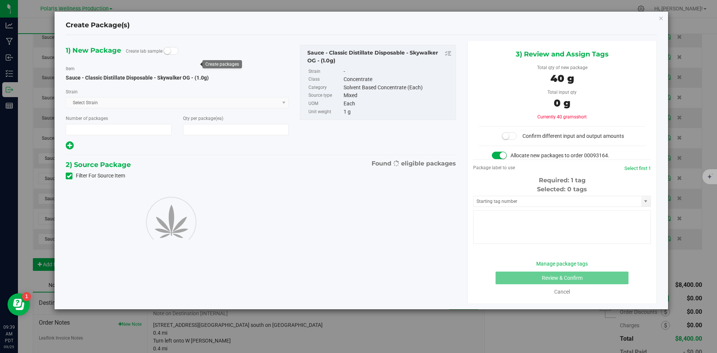
type input "1"
type input "40"
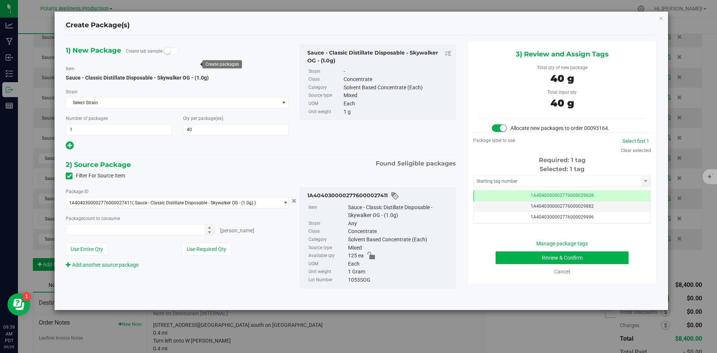
type input "40 ea"
click at [517, 180] on input "text" at bounding box center [557, 181] width 168 height 10
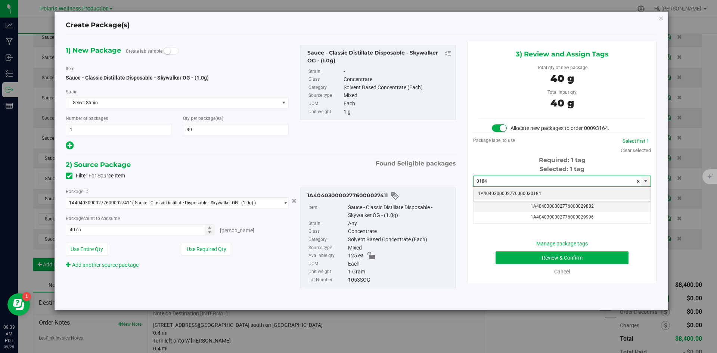
click at [512, 193] on li "1A4040300002776000030184" at bounding box center [561, 193] width 177 height 11
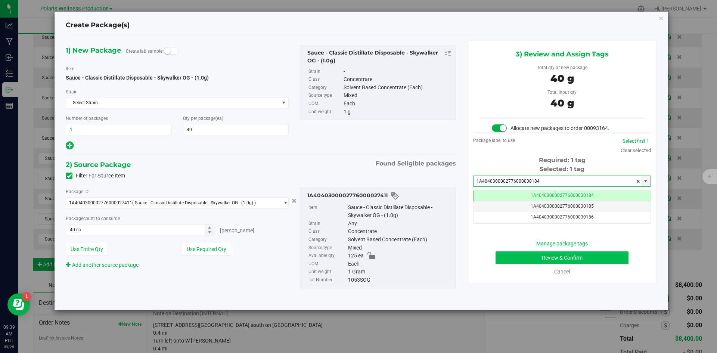
type input "1A4040300002776000030184"
click at [501, 253] on button "Review & Confirm" at bounding box center [561, 257] width 133 height 13
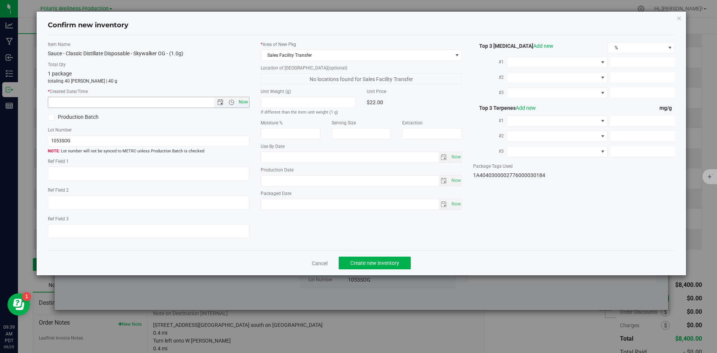
click at [246, 103] on span "Now" at bounding box center [243, 102] width 13 height 11
type input "9/25/2025 9:39 AM"
click at [381, 261] on span "Create new inventory" at bounding box center [374, 263] width 49 height 6
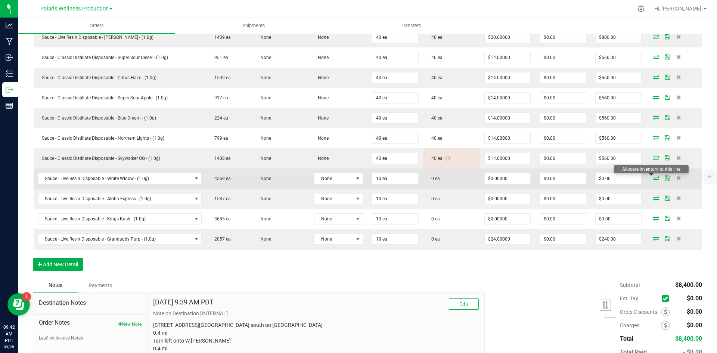
click at [653, 177] on icon at bounding box center [656, 177] width 6 height 4
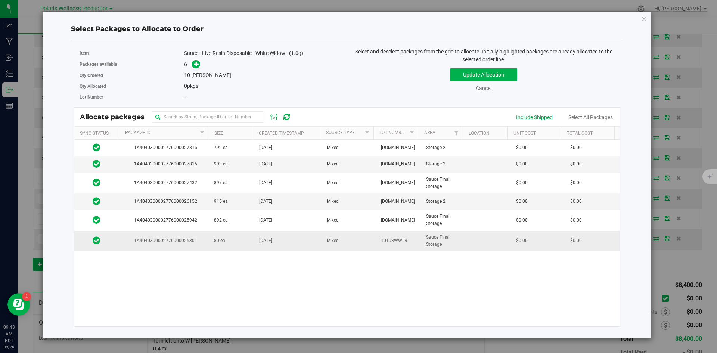
click at [234, 244] on td "80 ea" at bounding box center [231, 241] width 45 height 20
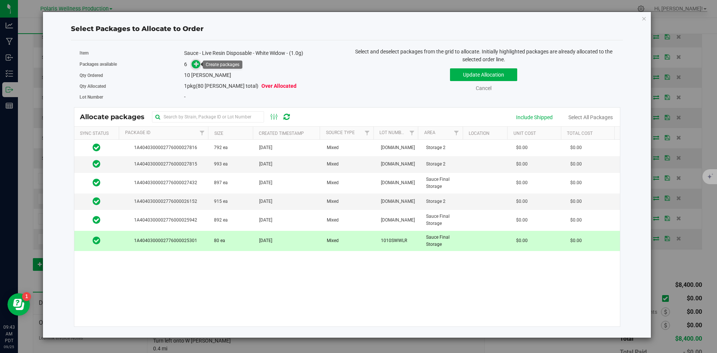
click at [198, 64] on icon at bounding box center [196, 63] width 5 height 5
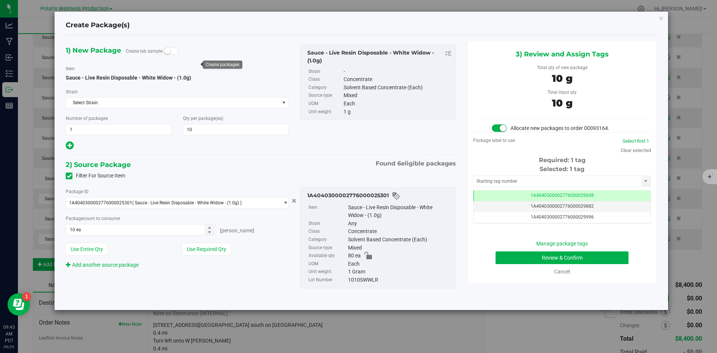
type input "10"
click at [509, 181] on input "text" at bounding box center [557, 181] width 168 height 10
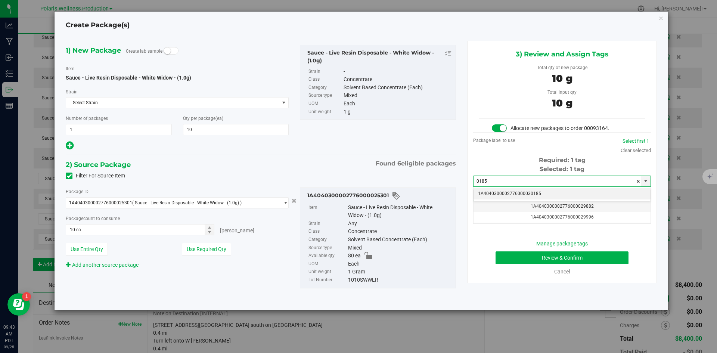
click at [517, 196] on li "1A4040300002776000030185" at bounding box center [561, 193] width 177 height 11
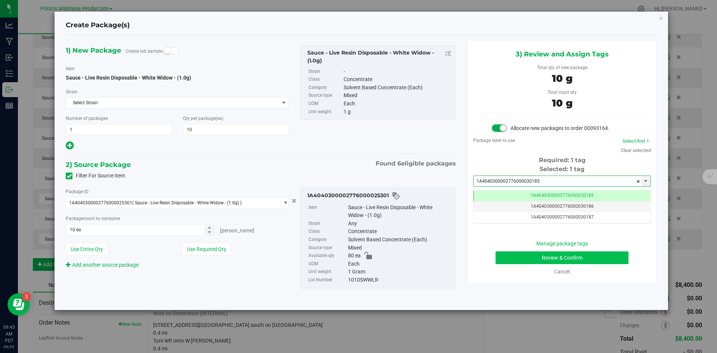
type input "1A4040300002776000030185"
click at [502, 257] on button "Review & Confirm" at bounding box center [561, 257] width 133 height 13
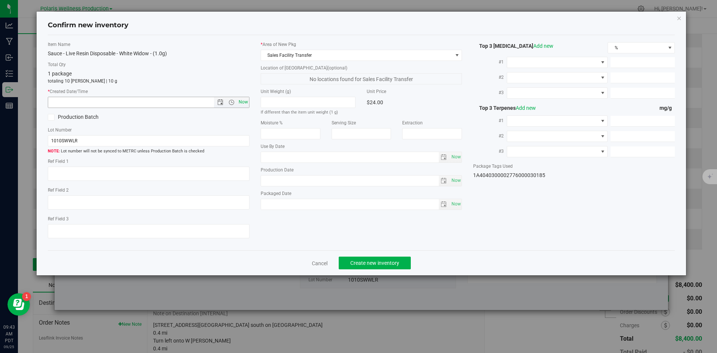
click at [244, 104] on span "Now" at bounding box center [243, 102] width 13 height 11
type input "9/25/2025 9:43 AM"
click at [375, 258] on button "Create new inventory" at bounding box center [375, 262] width 72 height 13
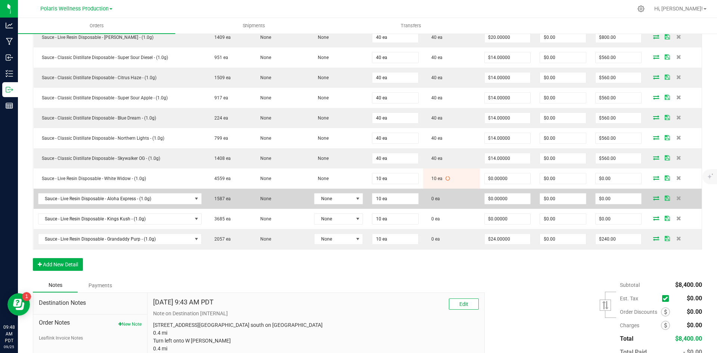
click at [653, 199] on icon at bounding box center [656, 198] width 6 height 4
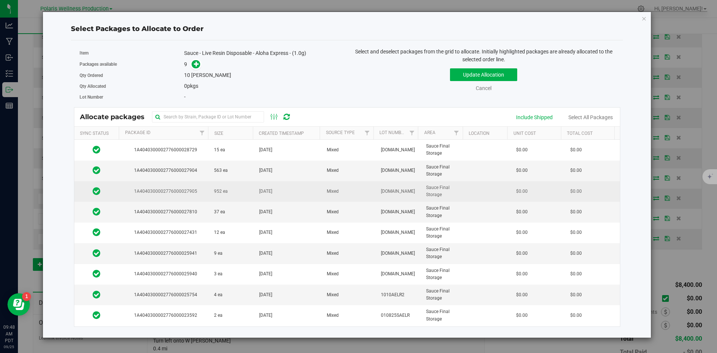
click at [244, 192] on td "952 ea" at bounding box center [231, 191] width 45 height 21
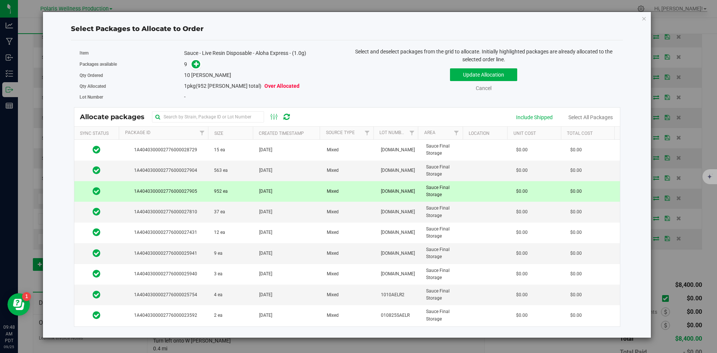
click at [246, 189] on td "952 ea" at bounding box center [231, 191] width 45 height 21
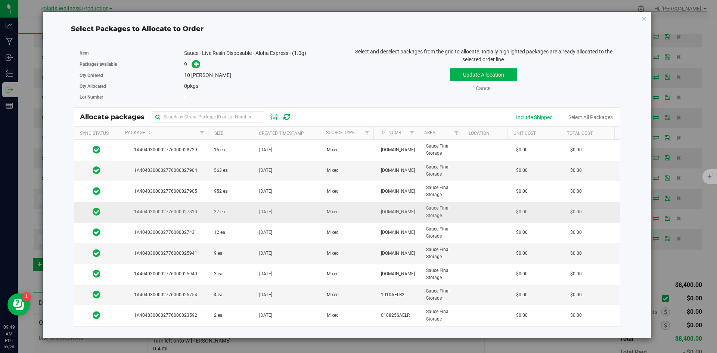
click at [249, 213] on td "37 ea" at bounding box center [231, 212] width 45 height 21
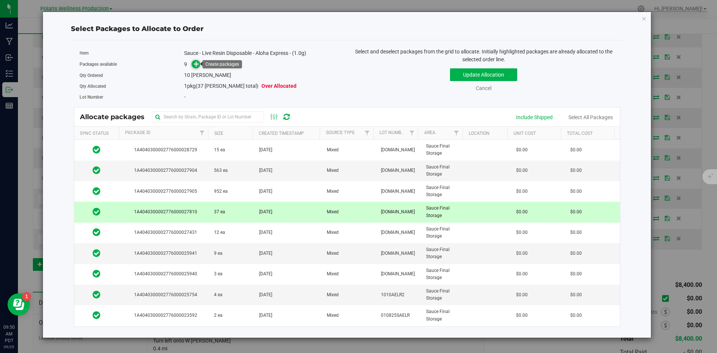
click at [198, 65] on icon at bounding box center [196, 63] width 5 height 5
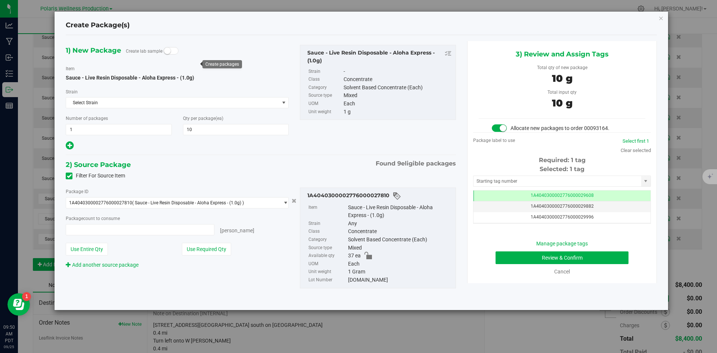
type input "10 ea"
click at [517, 181] on input "text" at bounding box center [557, 181] width 168 height 10
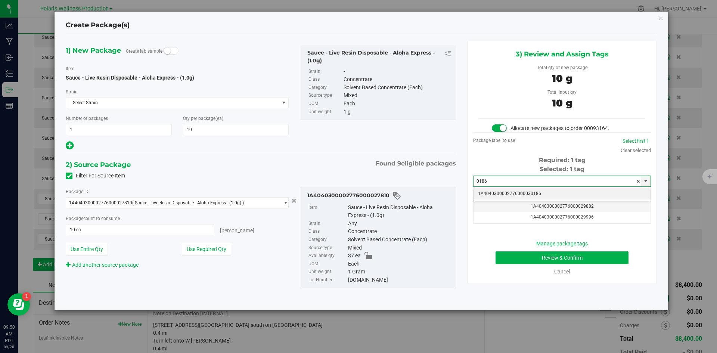
click at [534, 193] on li "1A4040300002776000030186" at bounding box center [561, 193] width 177 height 11
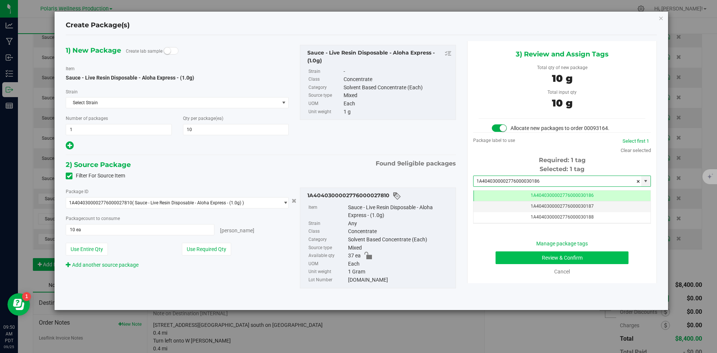
type input "1A4040300002776000030186"
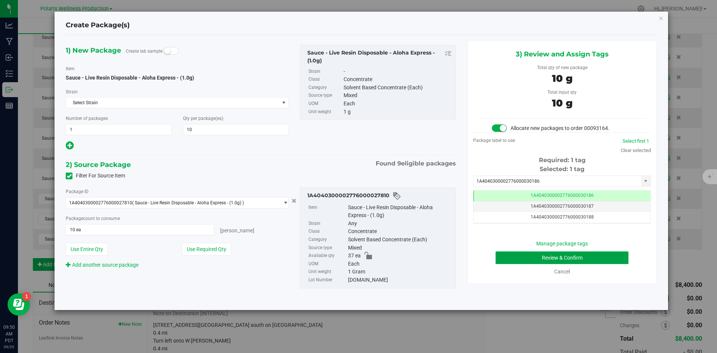
click at [527, 255] on button "Review & Confirm" at bounding box center [561, 257] width 133 height 13
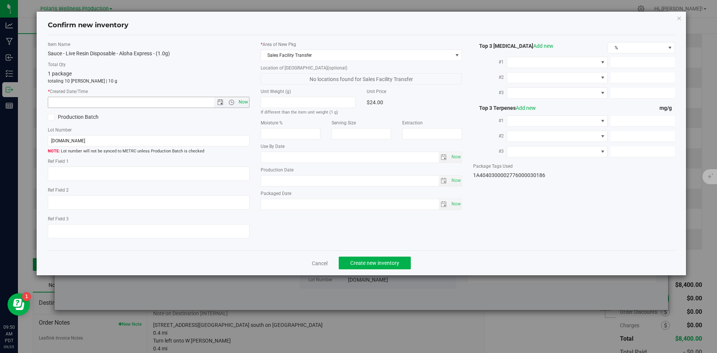
click at [245, 101] on span "Now" at bounding box center [243, 102] width 13 height 11
type input "9/25/2025 9:50 AM"
click at [392, 263] on span "Create new inventory" at bounding box center [374, 263] width 49 height 6
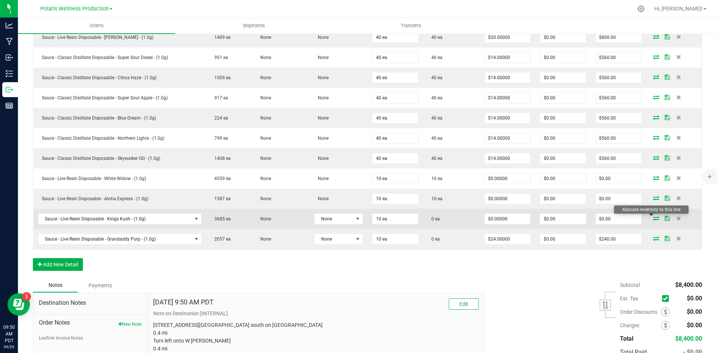
click at [653, 220] on icon at bounding box center [656, 218] width 6 height 4
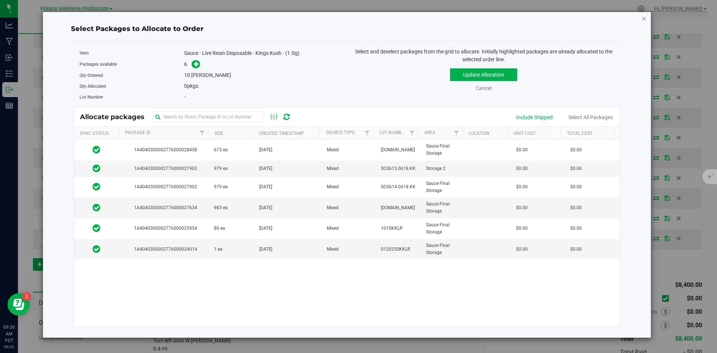
click at [646, 17] on icon "button" at bounding box center [643, 18] width 5 height 9
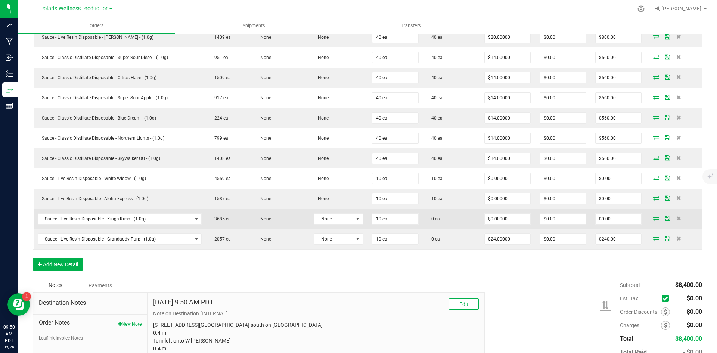
click at [653, 220] on icon at bounding box center [656, 218] width 6 height 4
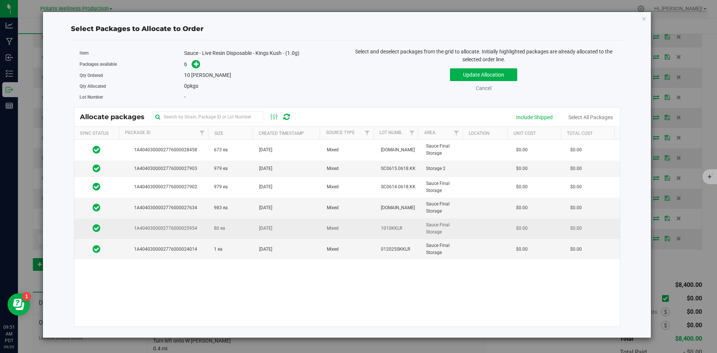
click at [238, 227] on td "80 ea" at bounding box center [231, 228] width 45 height 21
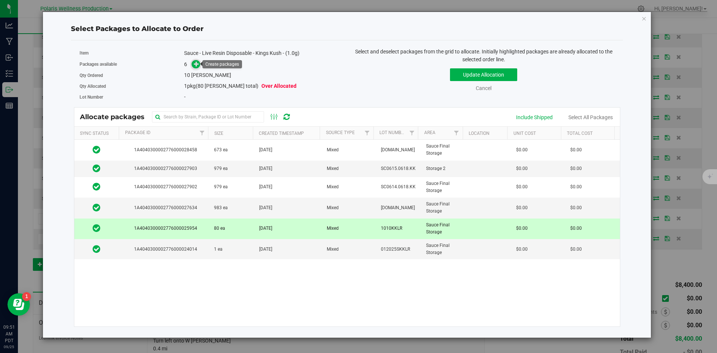
click at [195, 63] on icon at bounding box center [196, 63] width 5 height 5
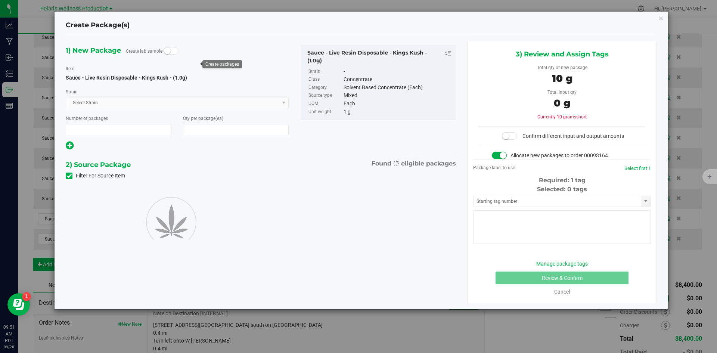
type input "1"
type input "10"
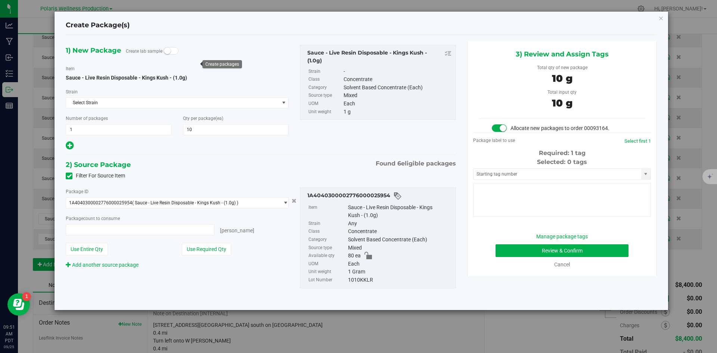
type input "10 ea"
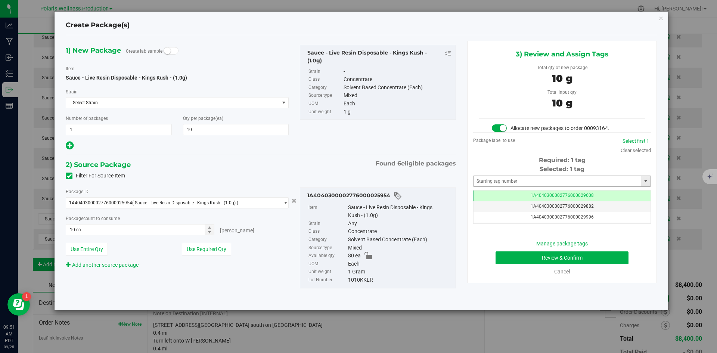
scroll to position [0, 0]
click at [530, 181] on input "text" at bounding box center [557, 181] width 168 height 10
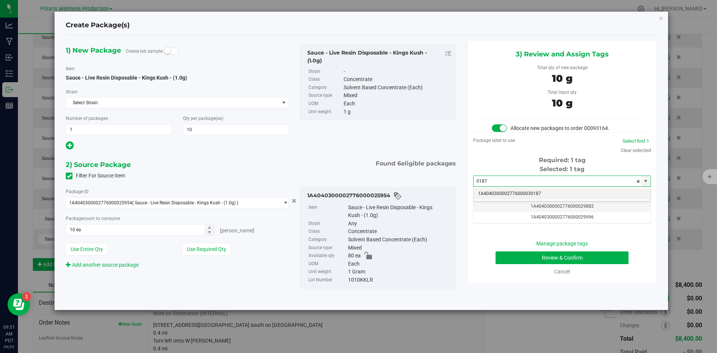
click at [515, 192] on li "1A4040300002776000030187" at bounding box center [561, 193] width 177 height 11
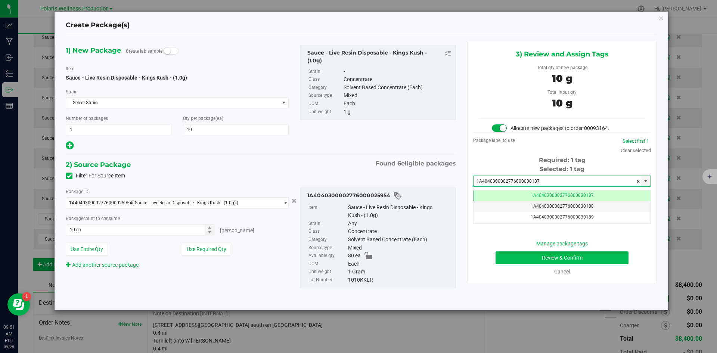
type input "1A4040300002776000030187"
click at [518, 261] on button "Review & Confirm" at bounding box center [561, 257] width 133 height 13
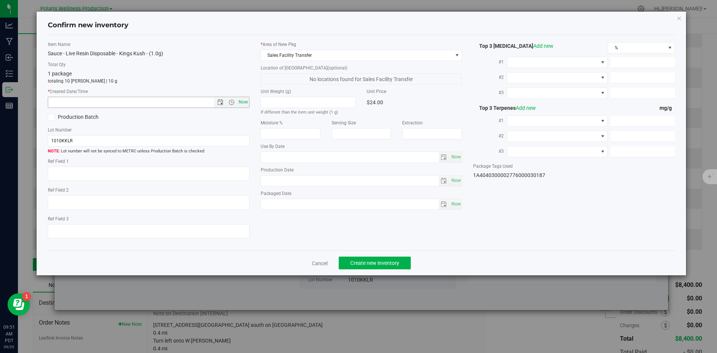
click at [244, 106] on span "Now" at bounding box center [243, 102] width 13 height 11
type input "9/25/2025 9:51 AM"
click at [390, 264] on span "Create new inventory" at bounding box center [374, 263] width 49 height 6
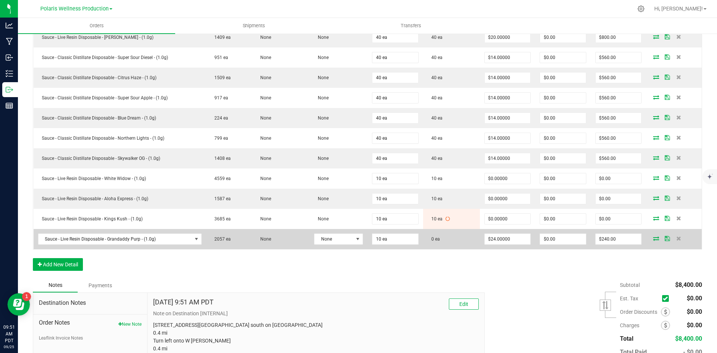
click at [653, 240] on icon at bounding box center [656, 238] width 6 height 4
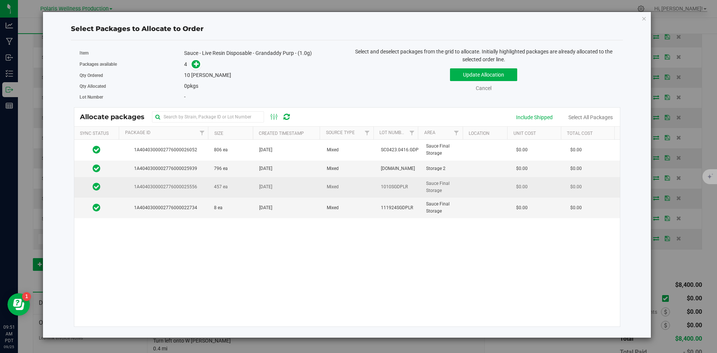
click at [240, 190] on td "457 ea" at bounding box center [231, 187] width 45 height 21
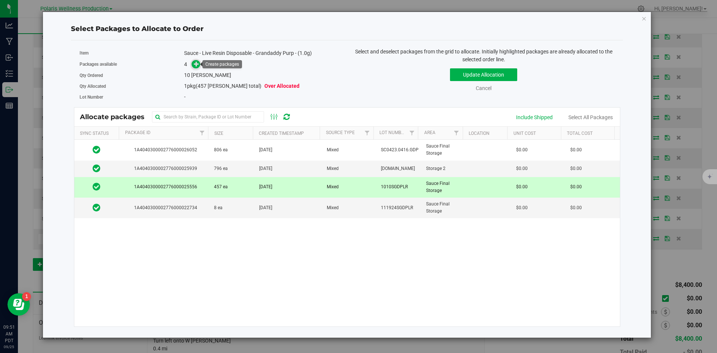
click at [198, 65] on icon at bounding box center [196, 63] width 5 height 5
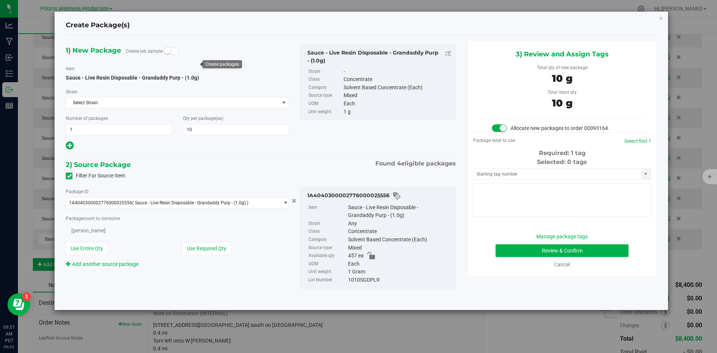
type input "10"
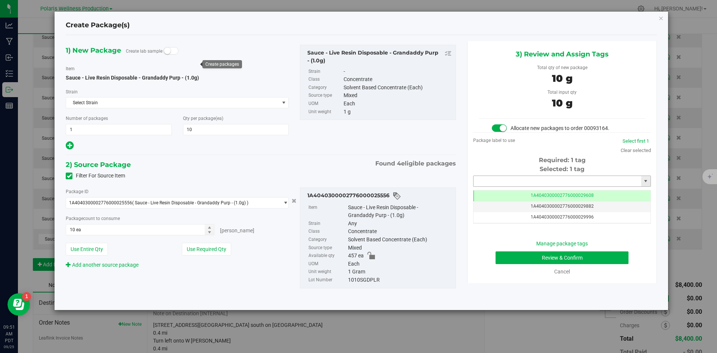
click at [517, 178] on input "text" at bounding box center [557, 181] width 168 height 10
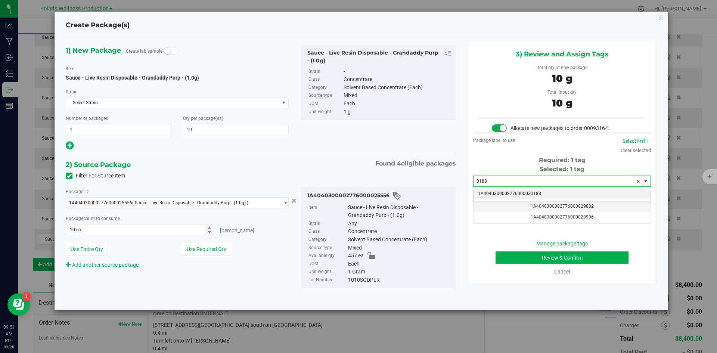
click at [526, 195] on li "1A4040300002776000030188" at bounding box center [561, 193] width 177 height 11
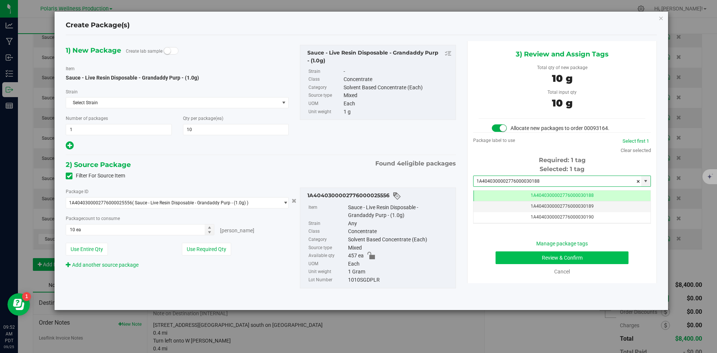
type input "1A4040300002776000030188"
click at [516, 259] on button "Review & Confirm" at bounding box center [561, 257] width 133 height 13
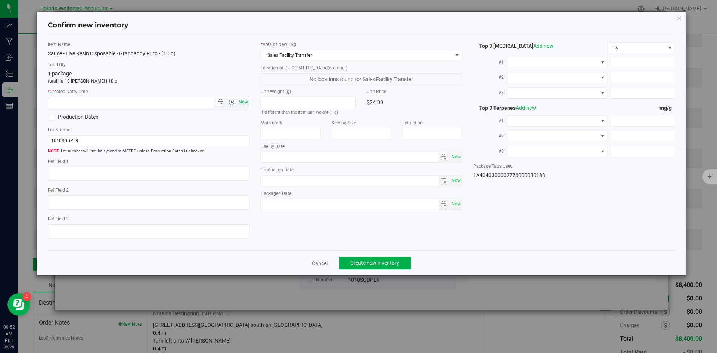
click at [244, 100] on span "Now" at bounding box center [243, 102] width 13 height 11
type input "[DATE] 9:52 AM"
click at [402, 261] on button "Create new inventory" at bounding box center [375, 262] width 72 height 13
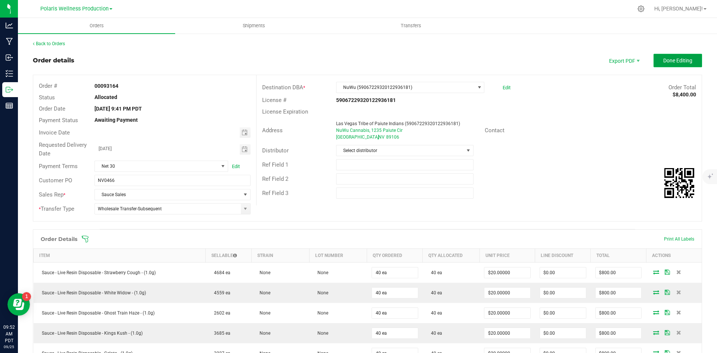
click at [670, 60] on span "Done Editing" at bounding box center [677, 60] width 29 height 6
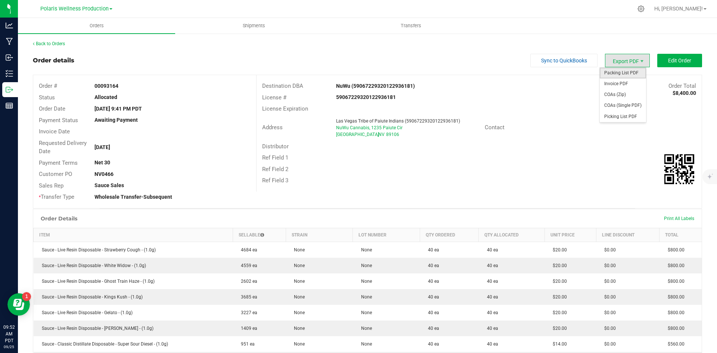
click at [623, 73] on span "Packing List PDF" at bounding box center [622, 73] width 46 height 11
